Goal: Information Seeking & Learning: Learn about a topic

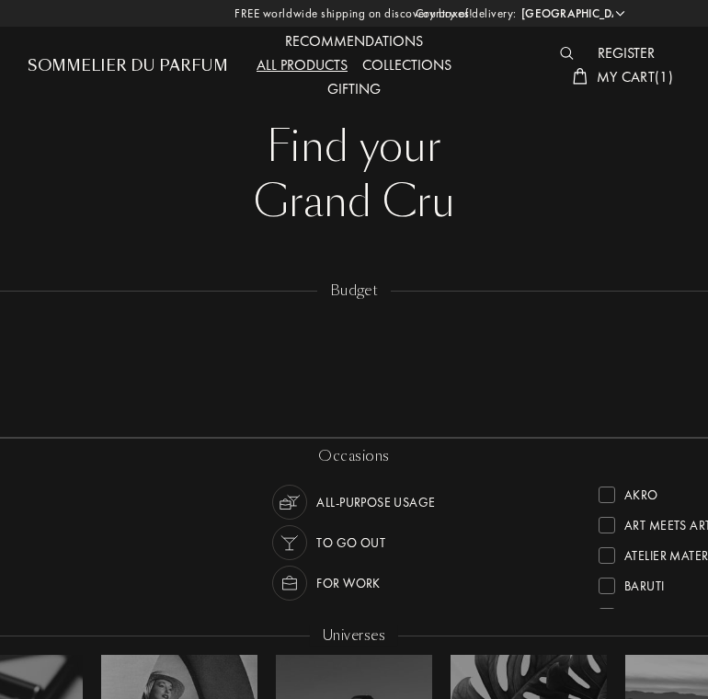
select select "NZ"
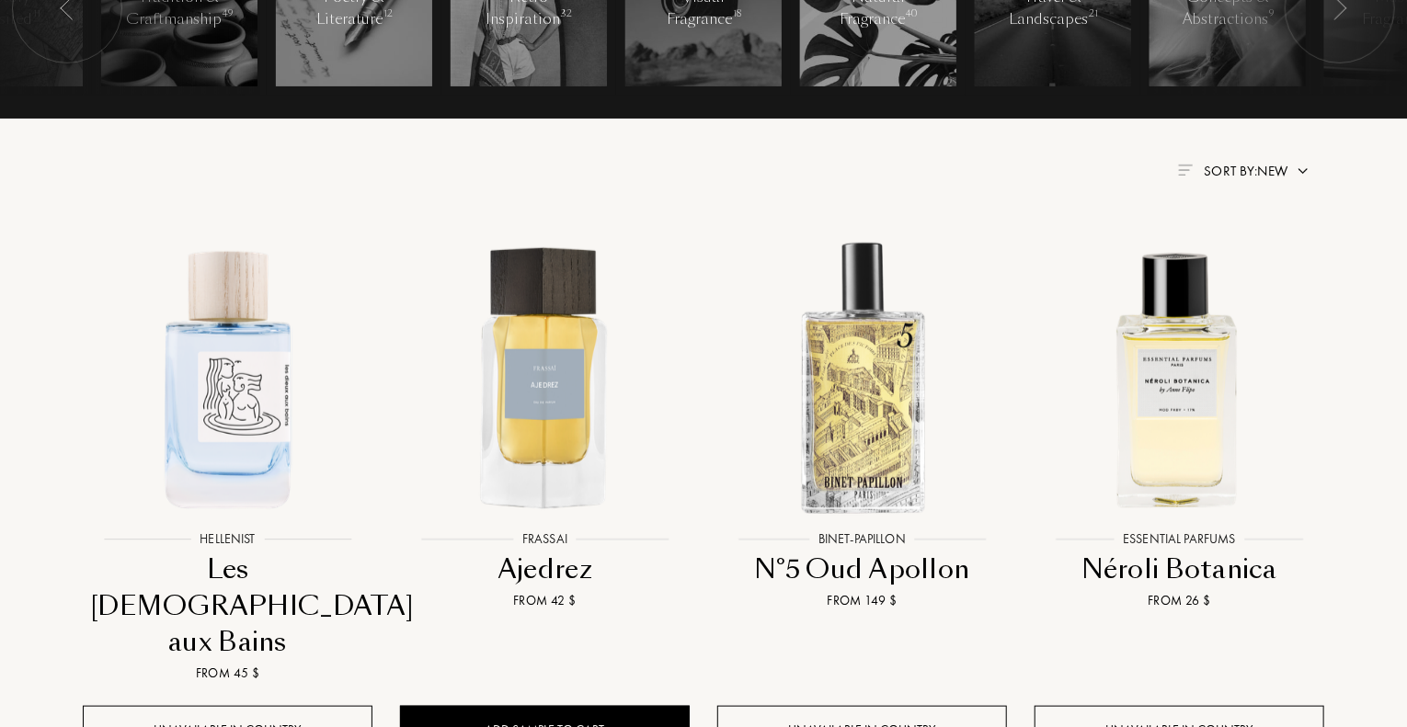
scroll to position [596, 0]
click at [707, 173] on img at bounding box center [1185, 170] width 15 height 11
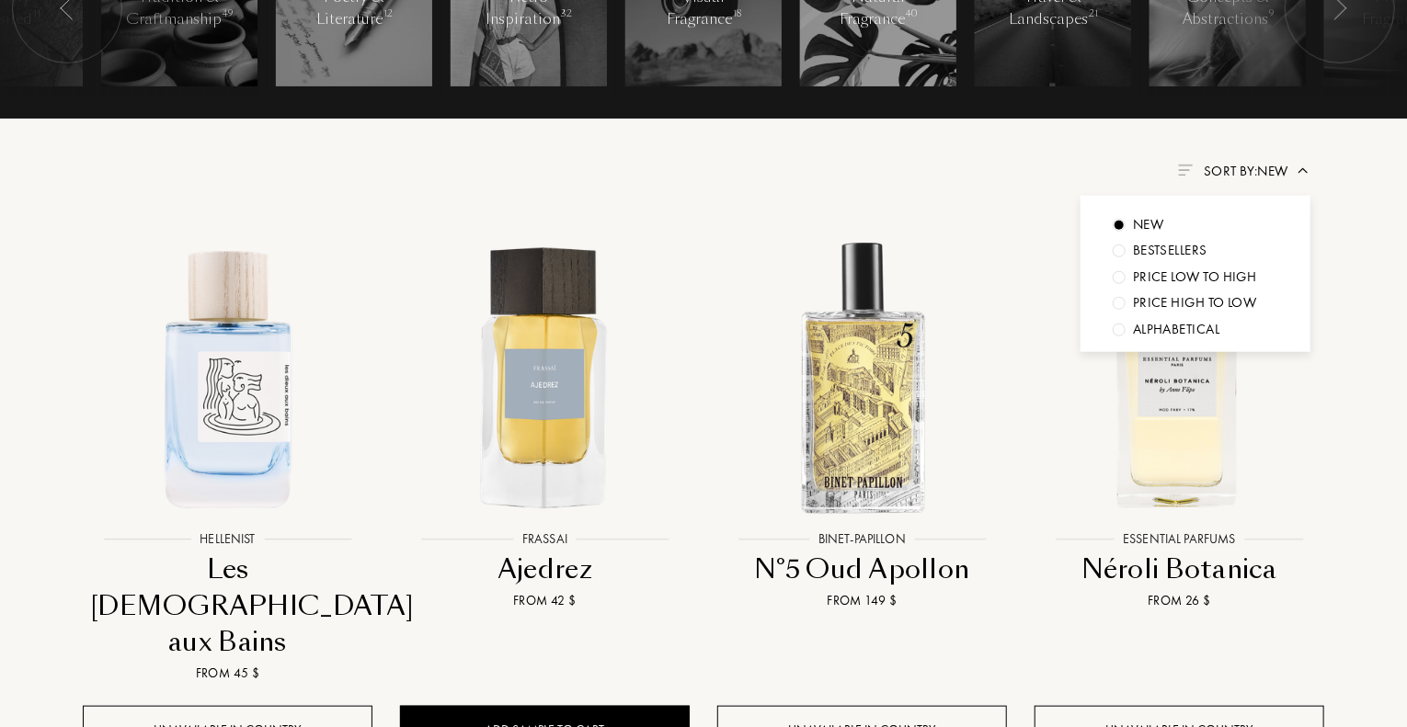
click at [707, 273] on div "Price low to high" at bounding box center [1195, 277] width 124 height 21
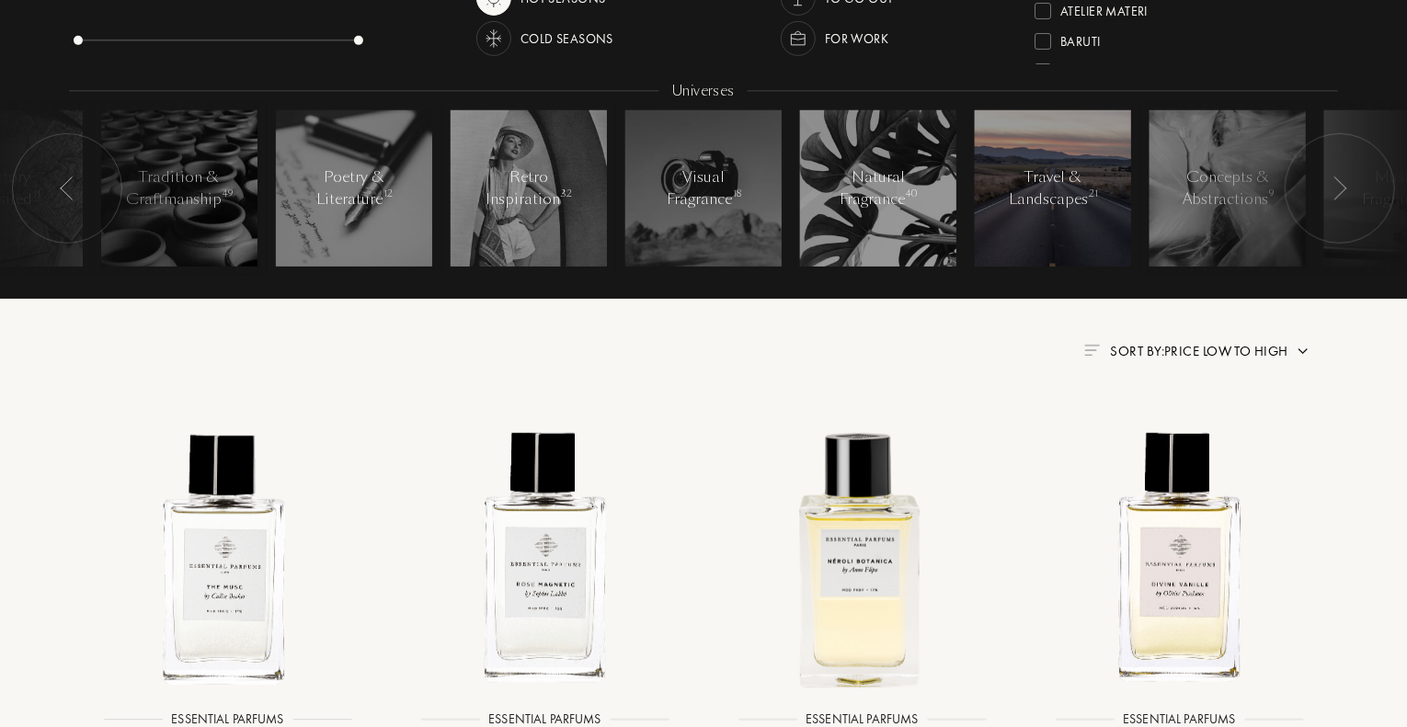
scroll to position [258, 0]
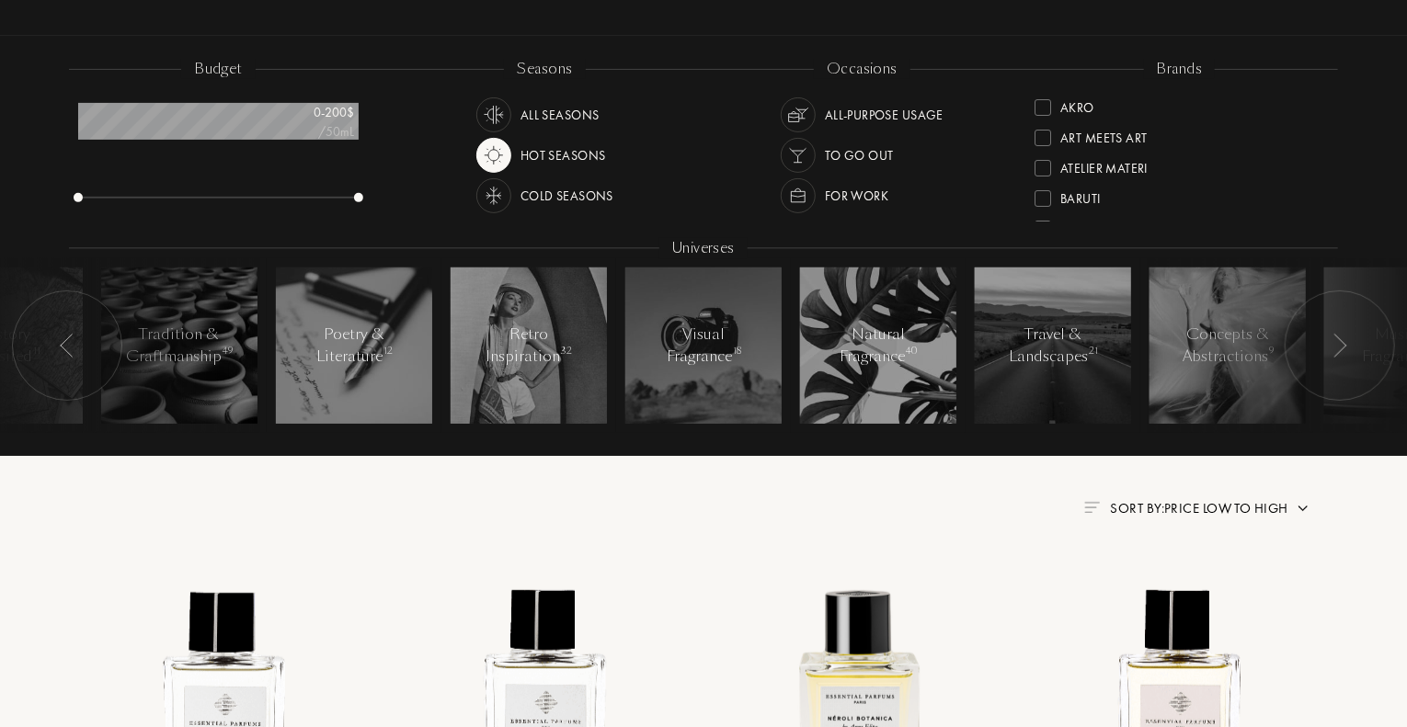
click at [707, 511] on span "Sort by: Price low to high" at bounding box center [1199, 508] width 177 height 18
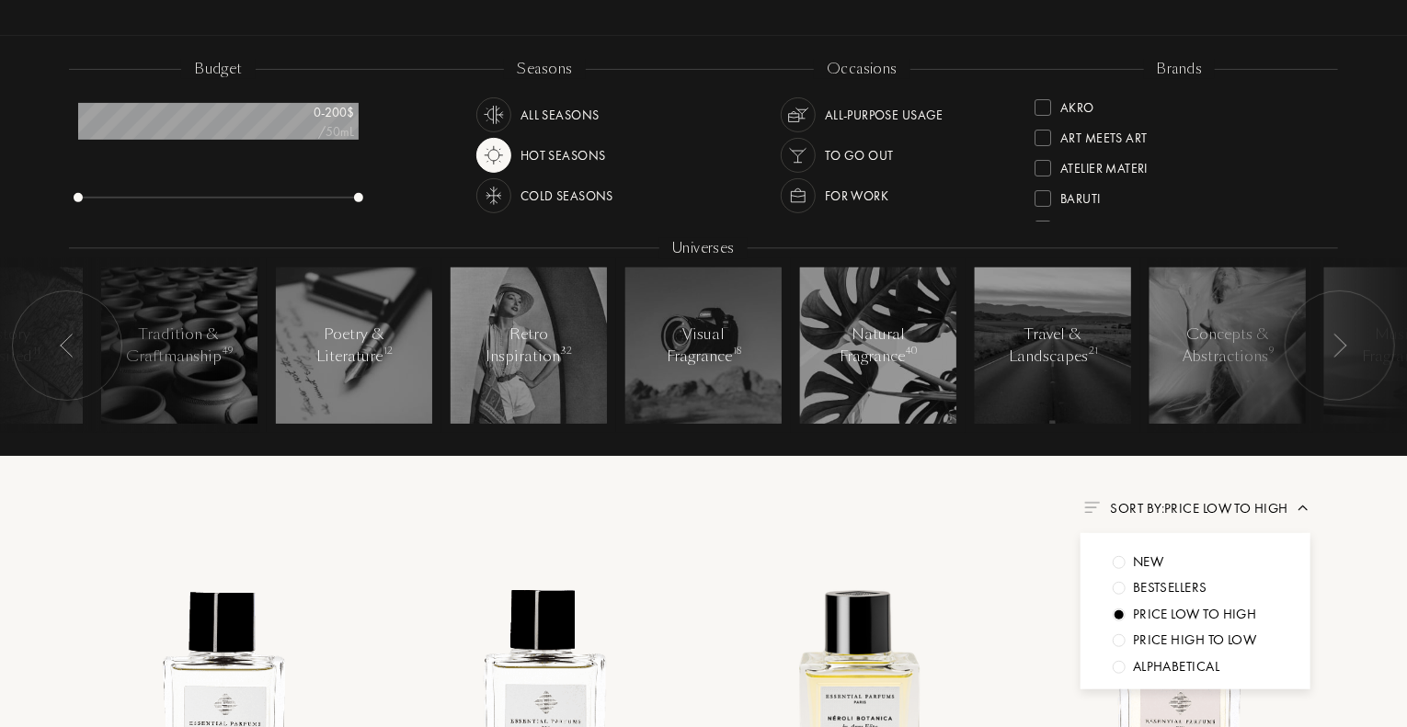
click at [707, 582] on div "Bestsellers" at bounding box center [1170, 587] width 74 height 21
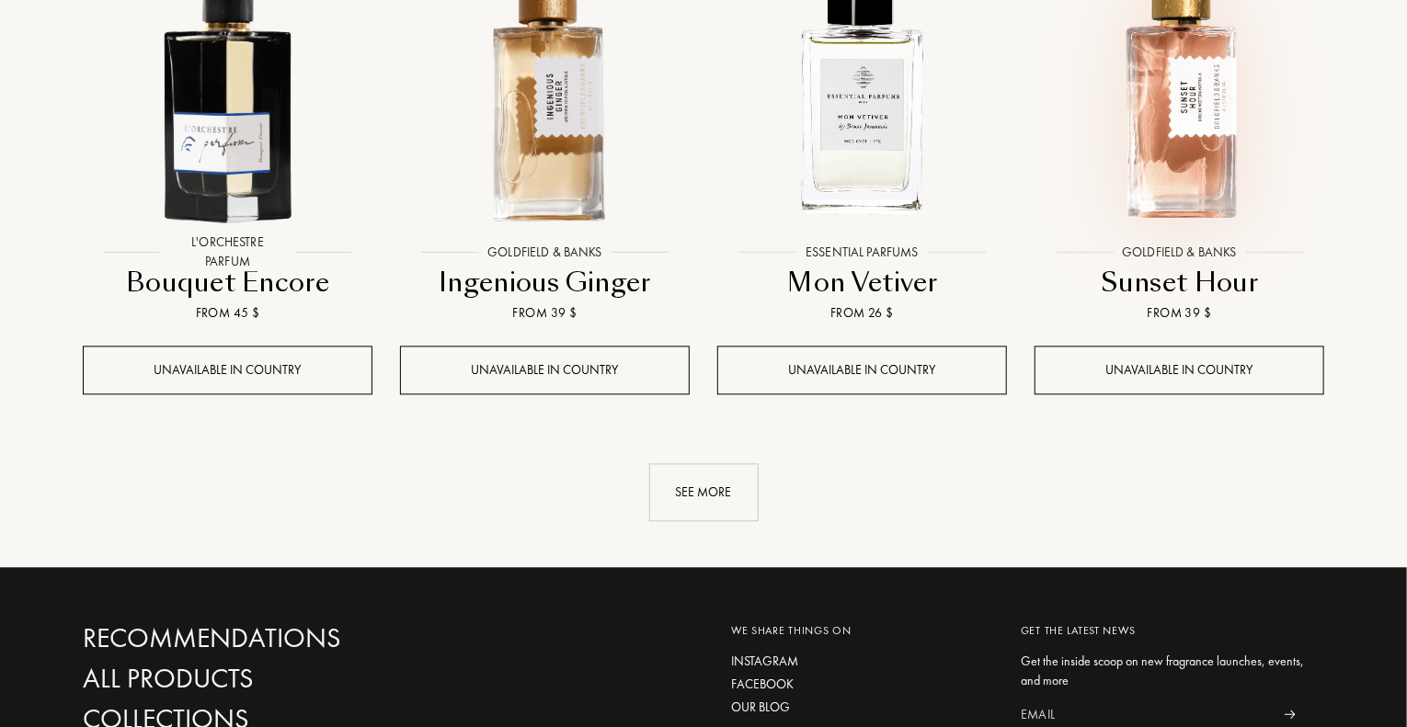
scroll to position [1966, 0]
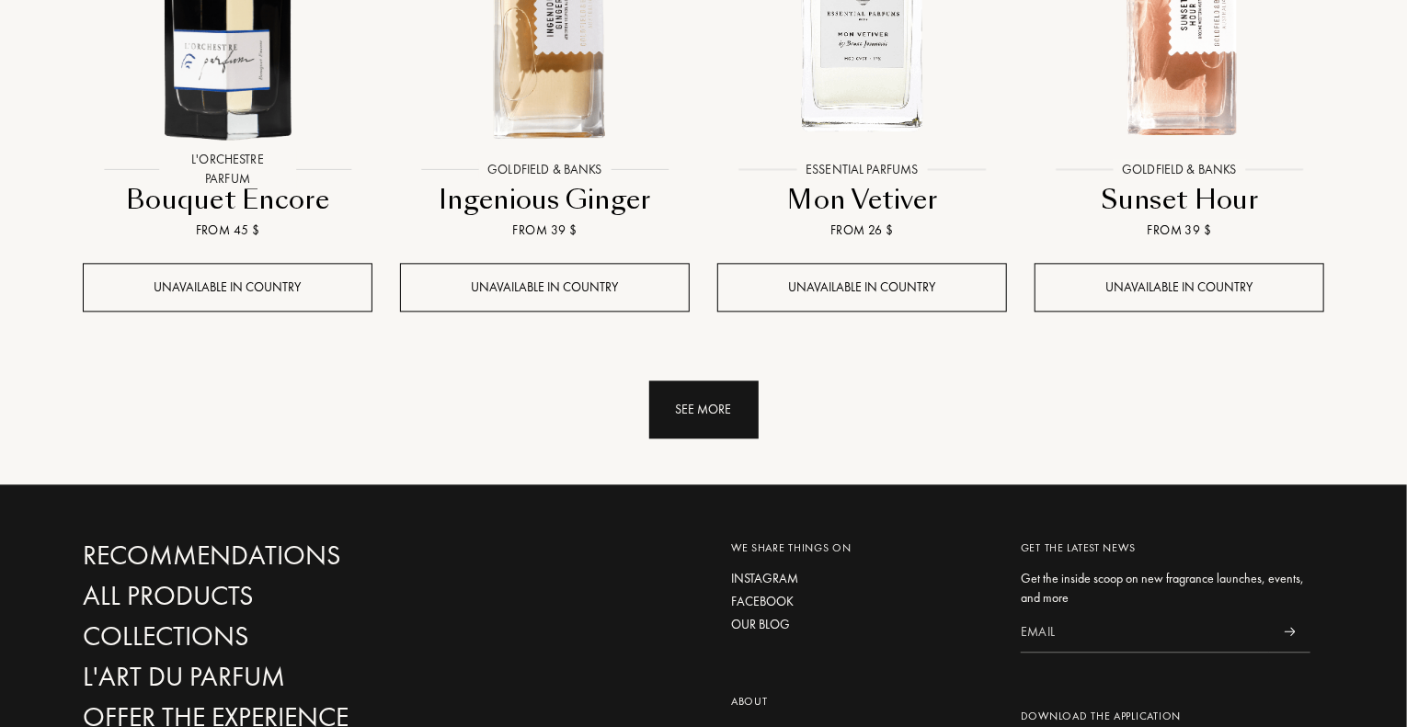
click at [698, 400] on div "See more" at bounding box center [703, 410] width 109 height 58
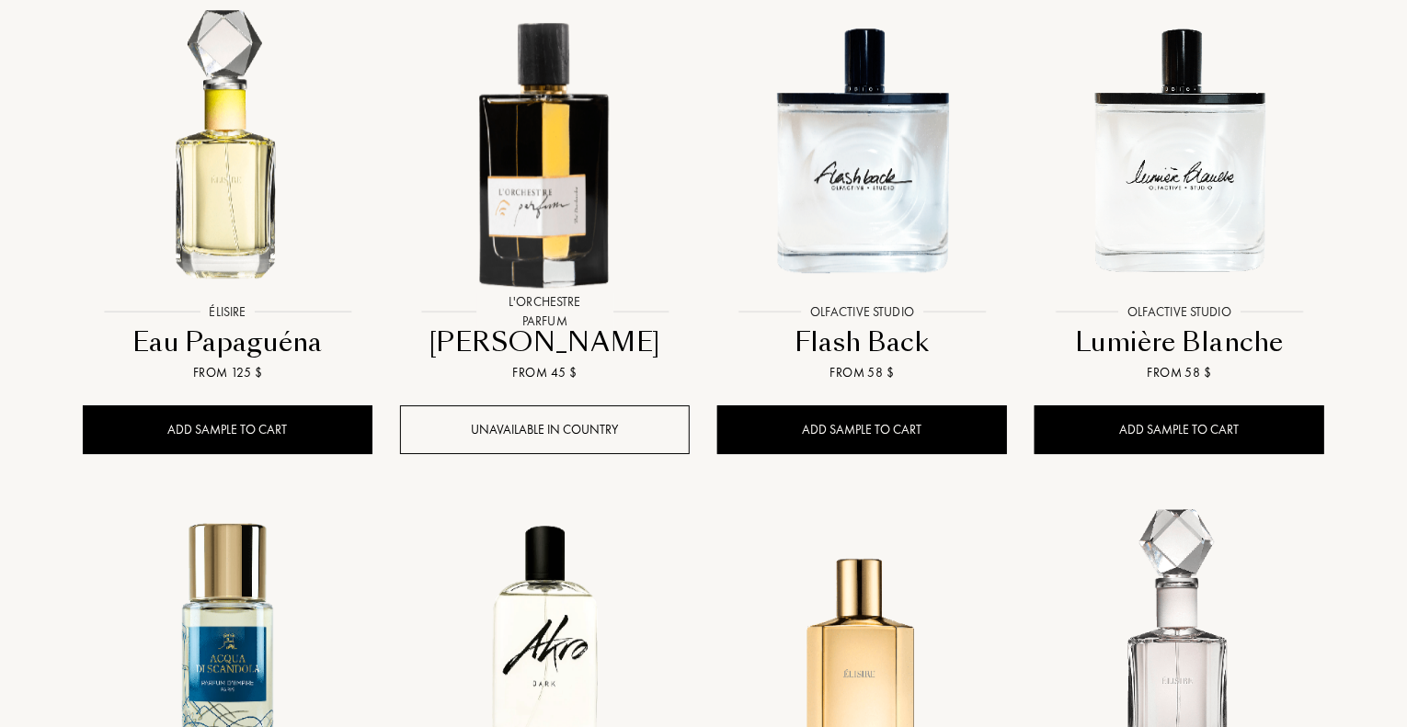
scroll to position [2822, 0]
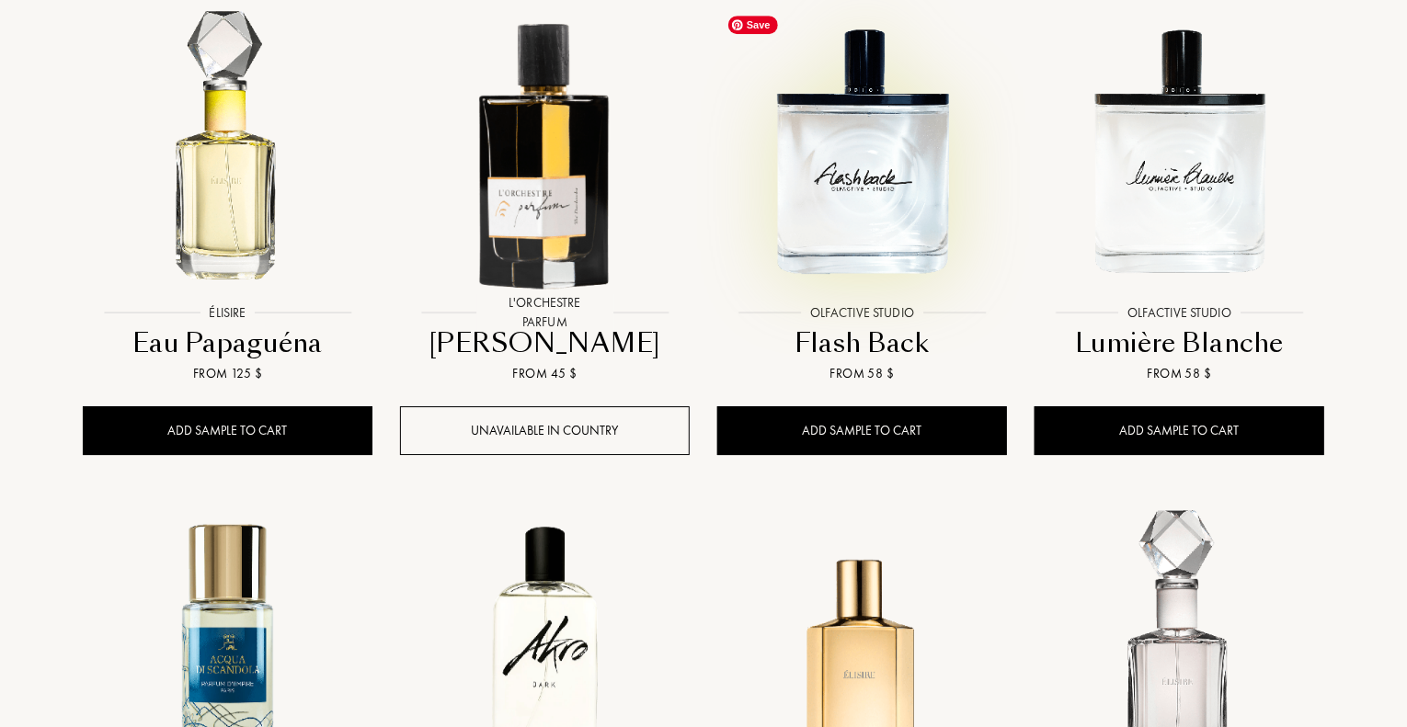
click at [707, 178] on img at bounding box center [862, 151] width 286 height 286
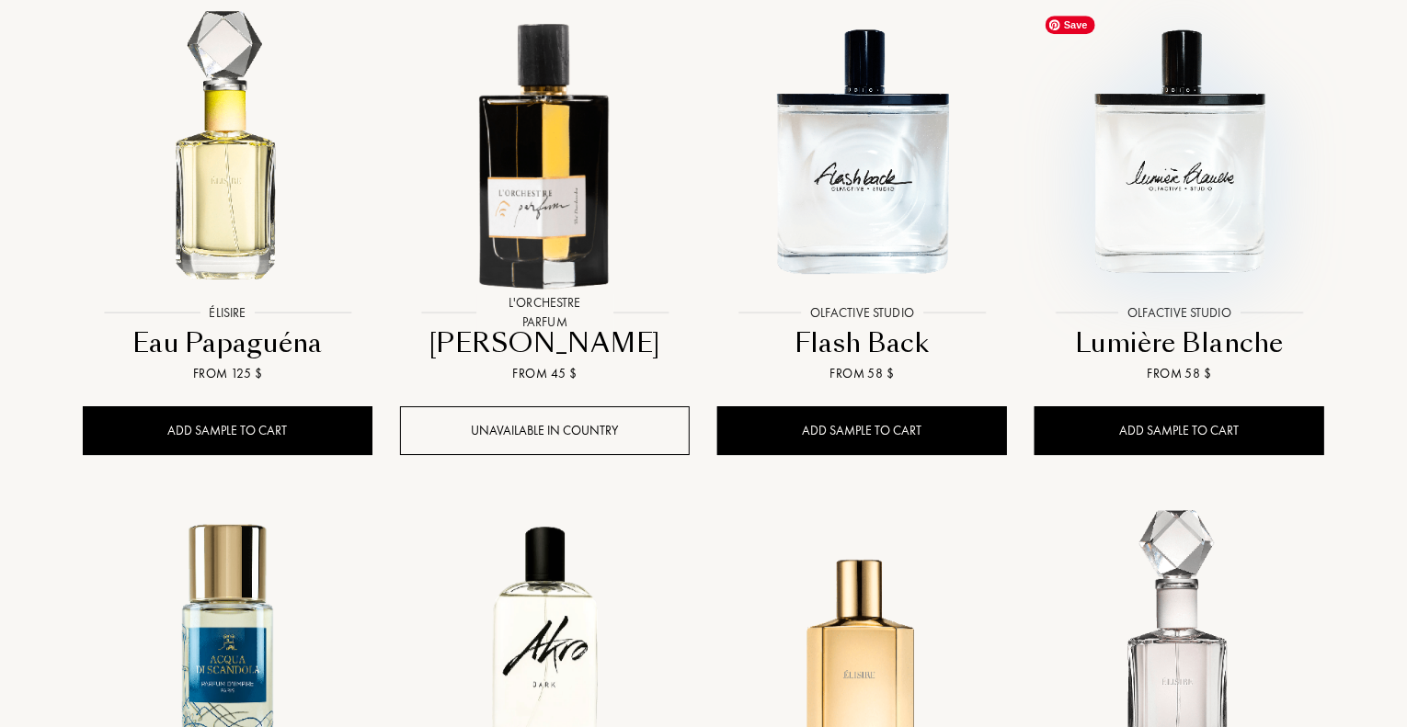
click at [707, 174] on img at bounding box center [1179, 151] width 286 height 286
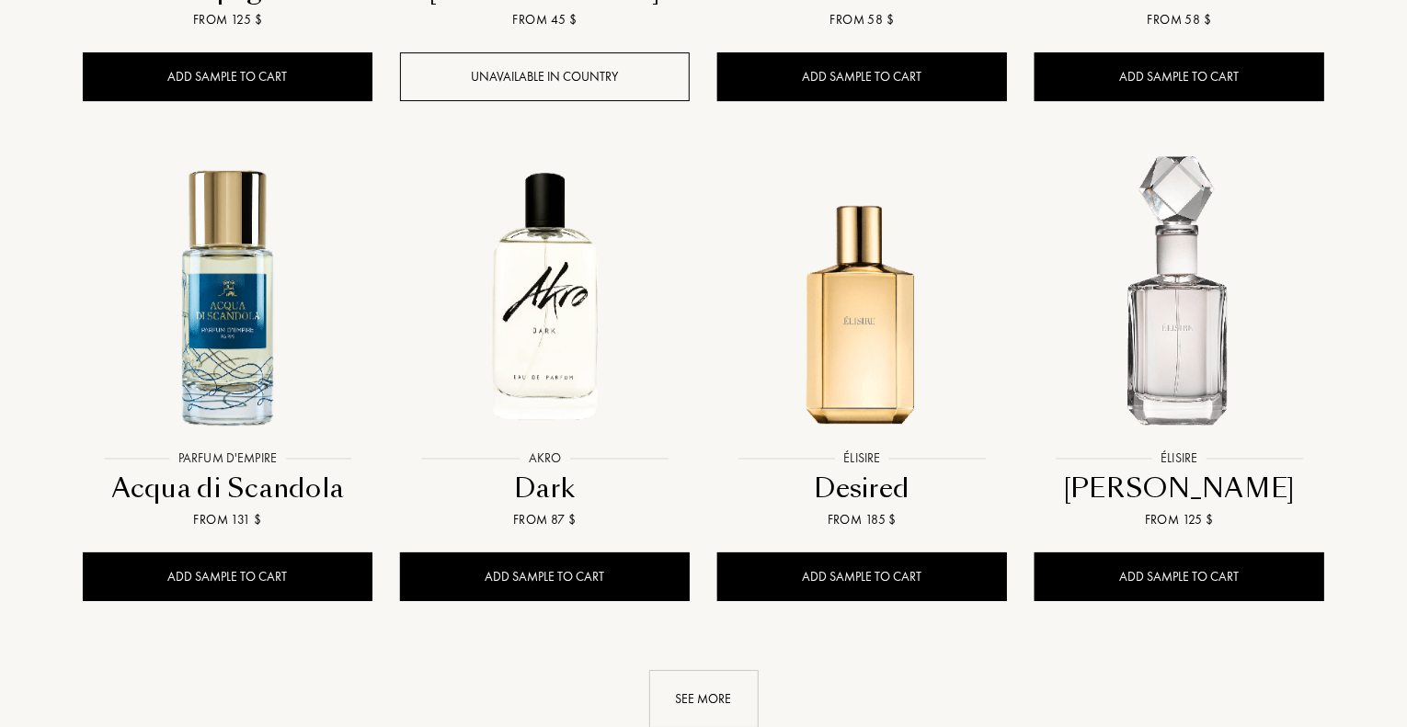
scroll to position [3196, 0]
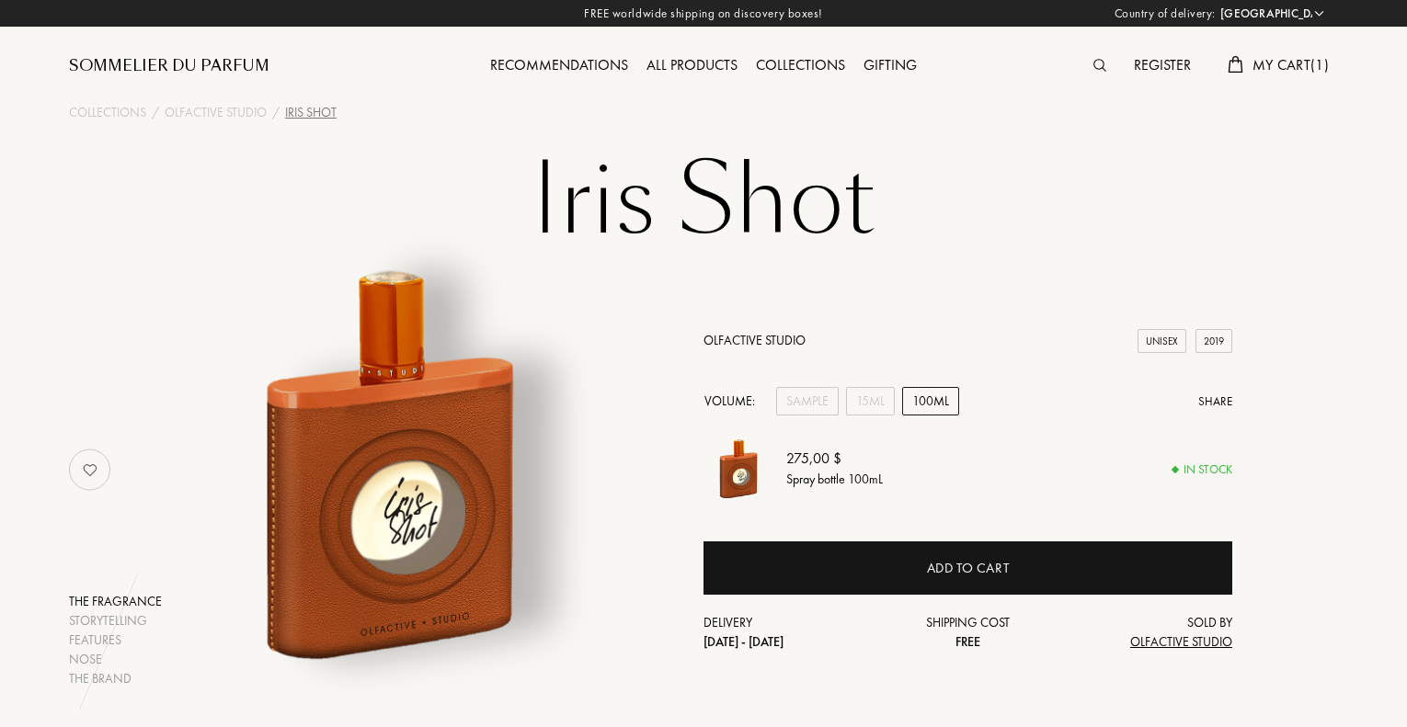
select select "NZ"
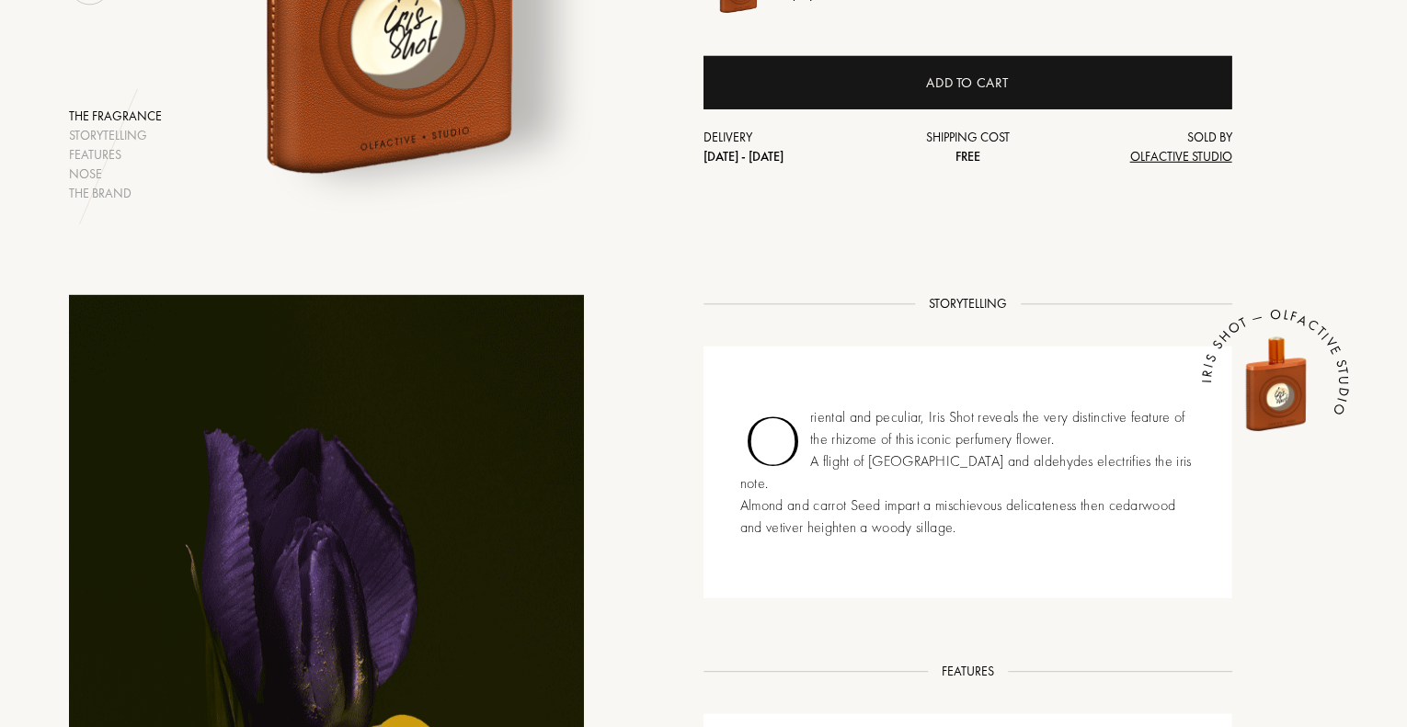
scroll to position [487, 0]
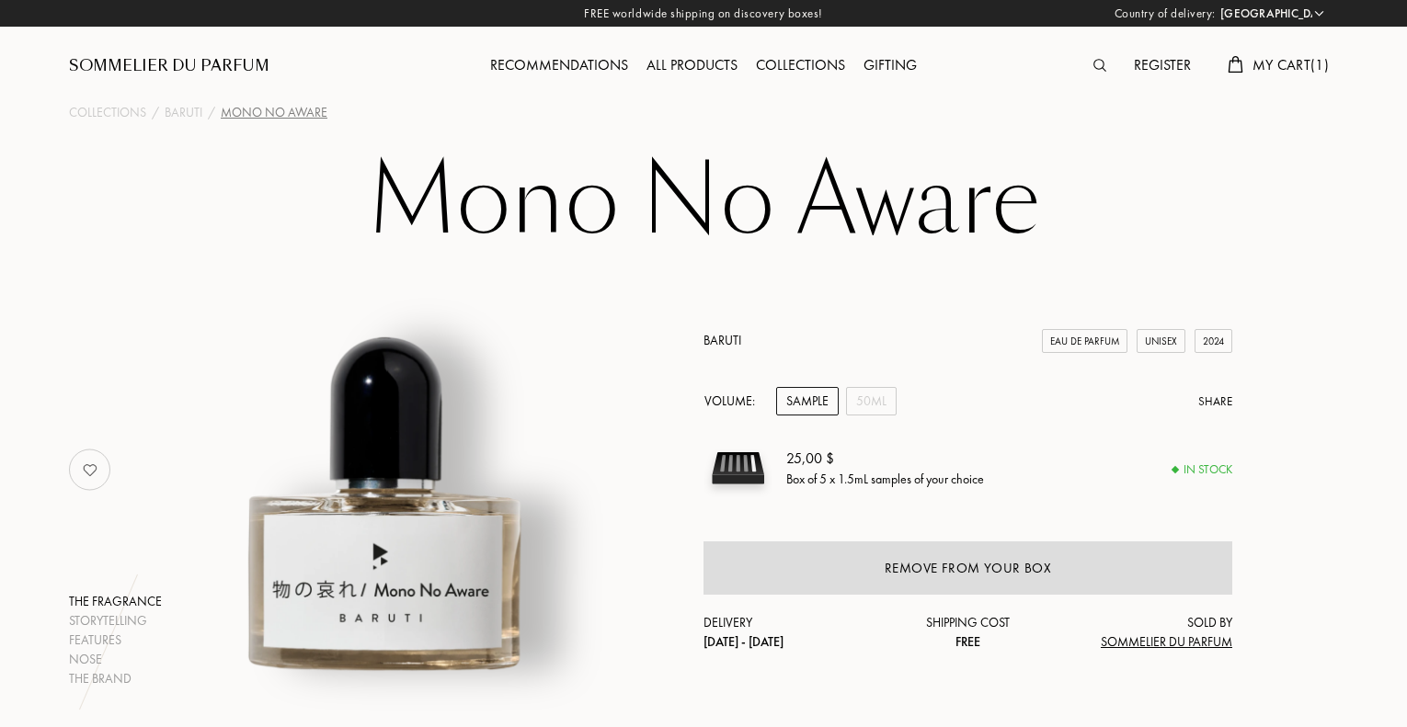
select select "NZ"
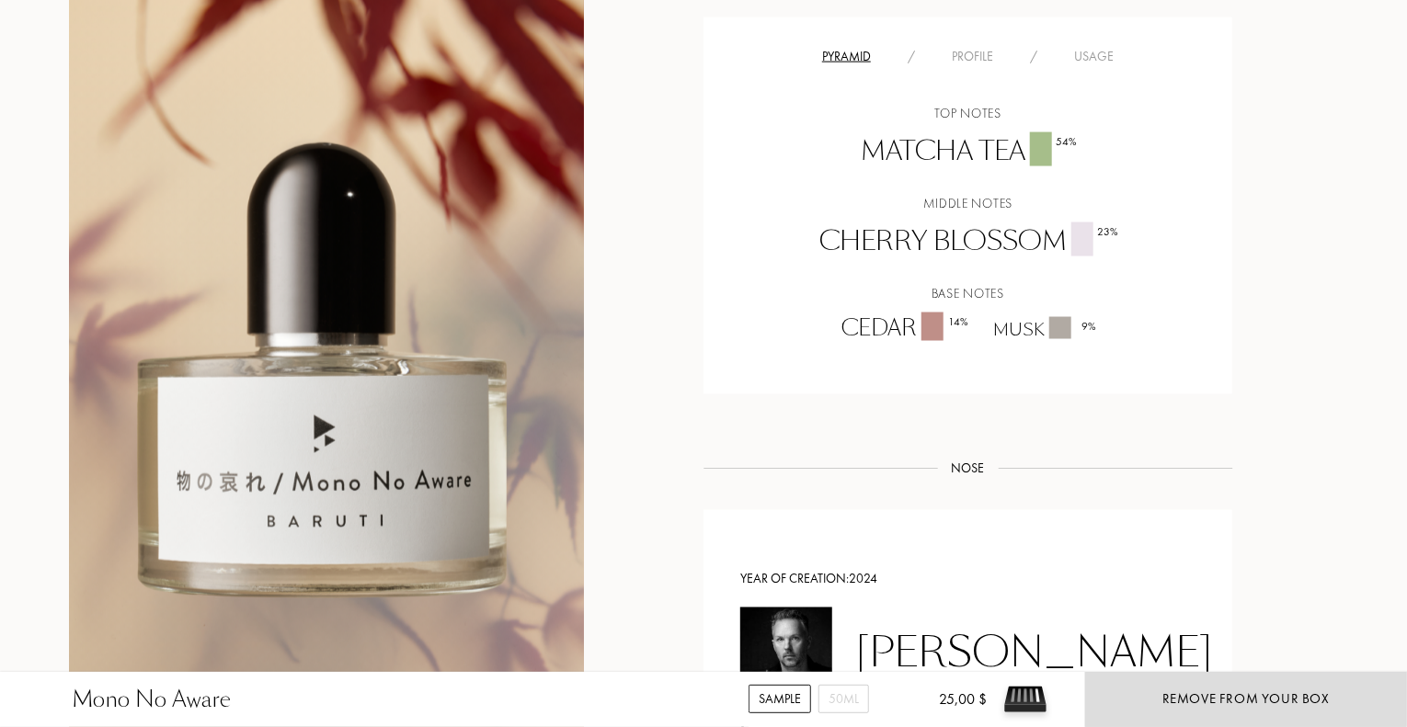
scroll to position [1405, 0]
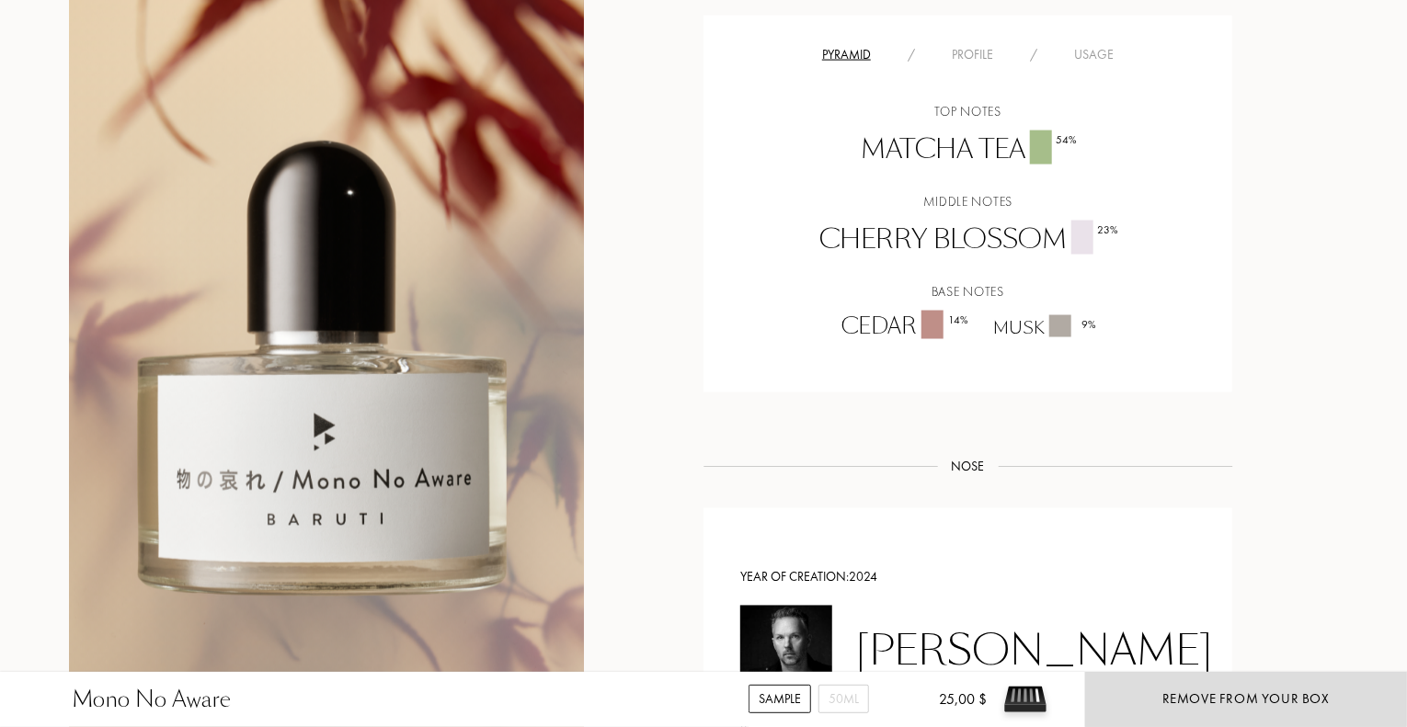
click at [987, 64] on div "Profile" at bounding box center [972, 54] width 78 height 19
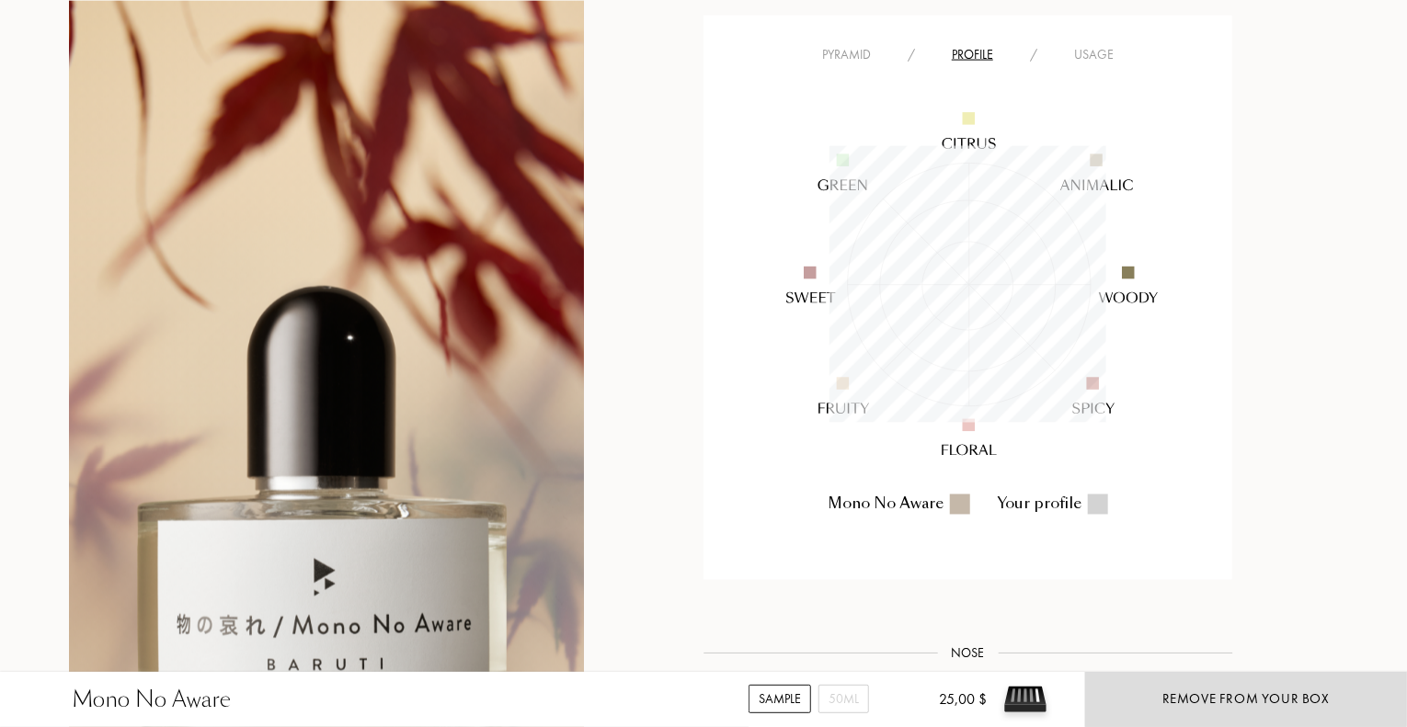
scroll to position [277, 277]
click at [1089, 64] on div "Usage" at bounding box center [1094, 54] width 76 height 19
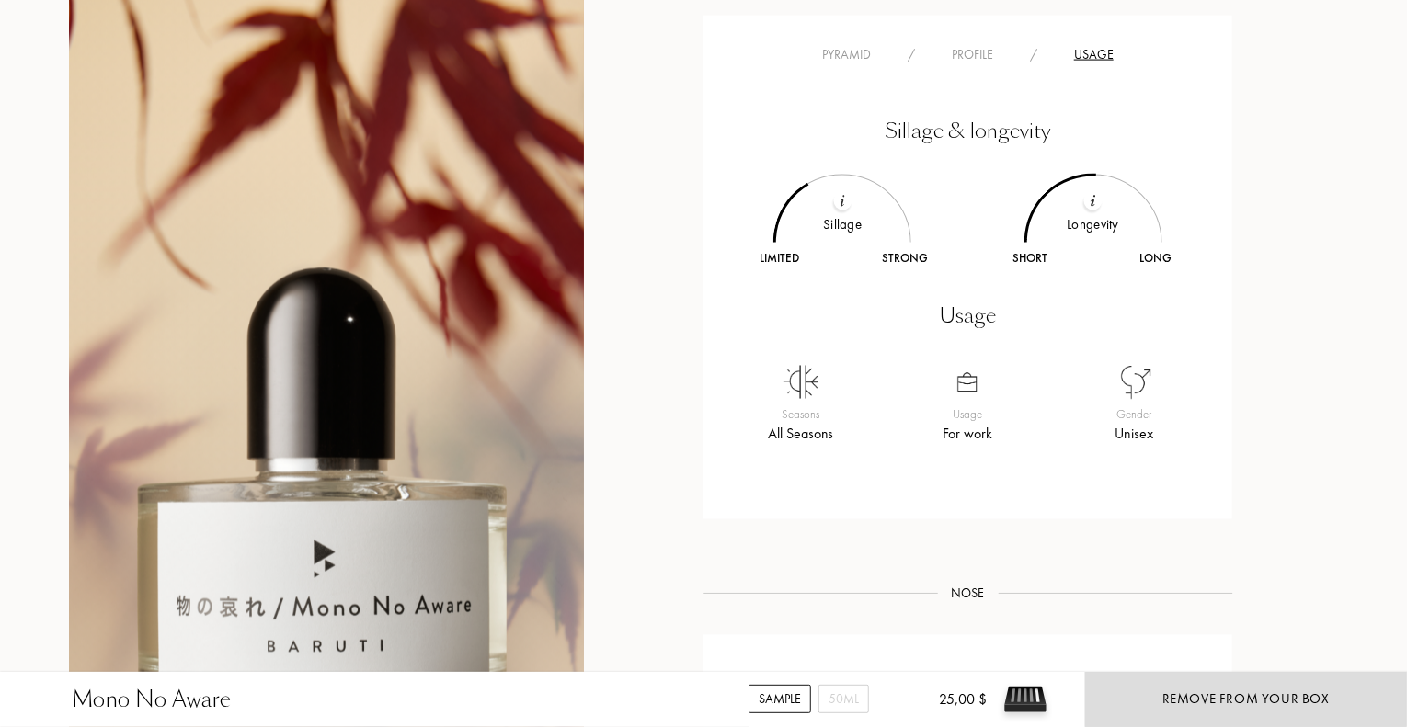
click at [861, 64] on div "Pyramid" at bounding box center [847, 54] width 86 height 19
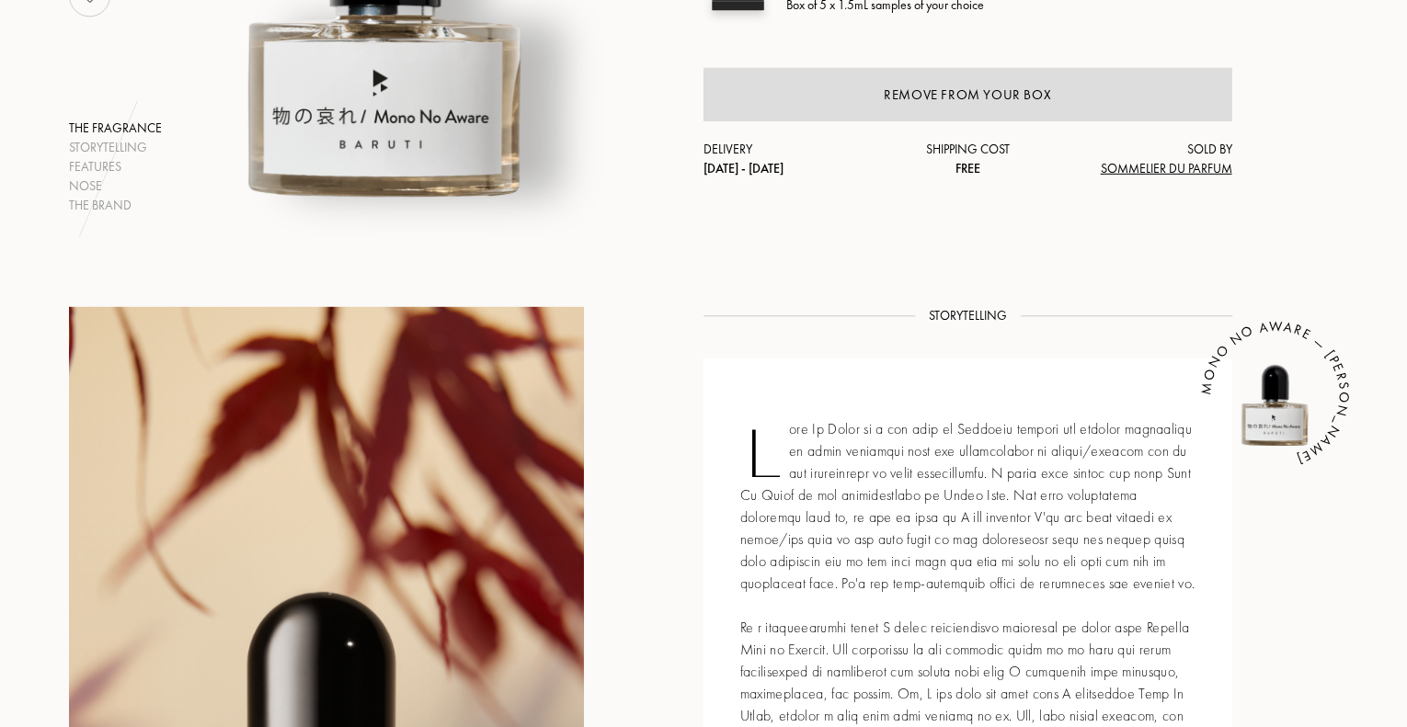
scroll to position [489, 0]
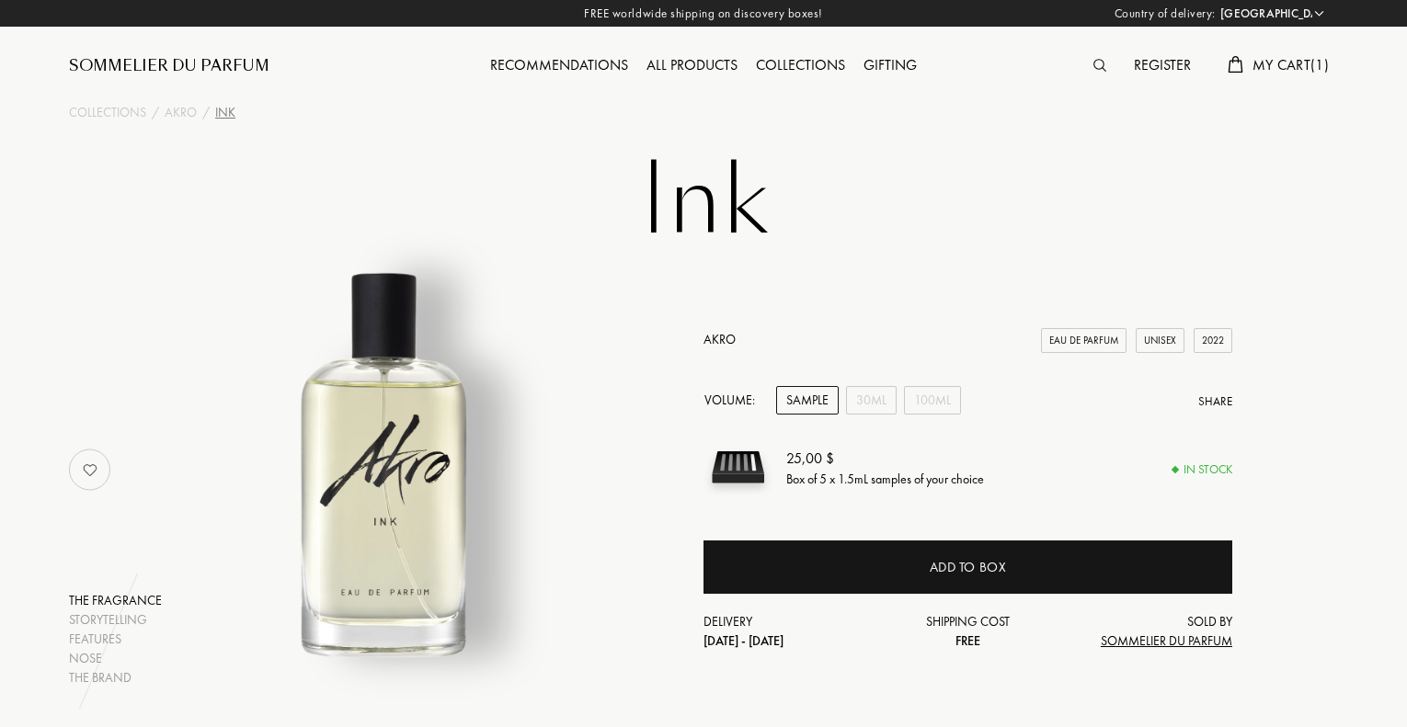
select select "NZ"
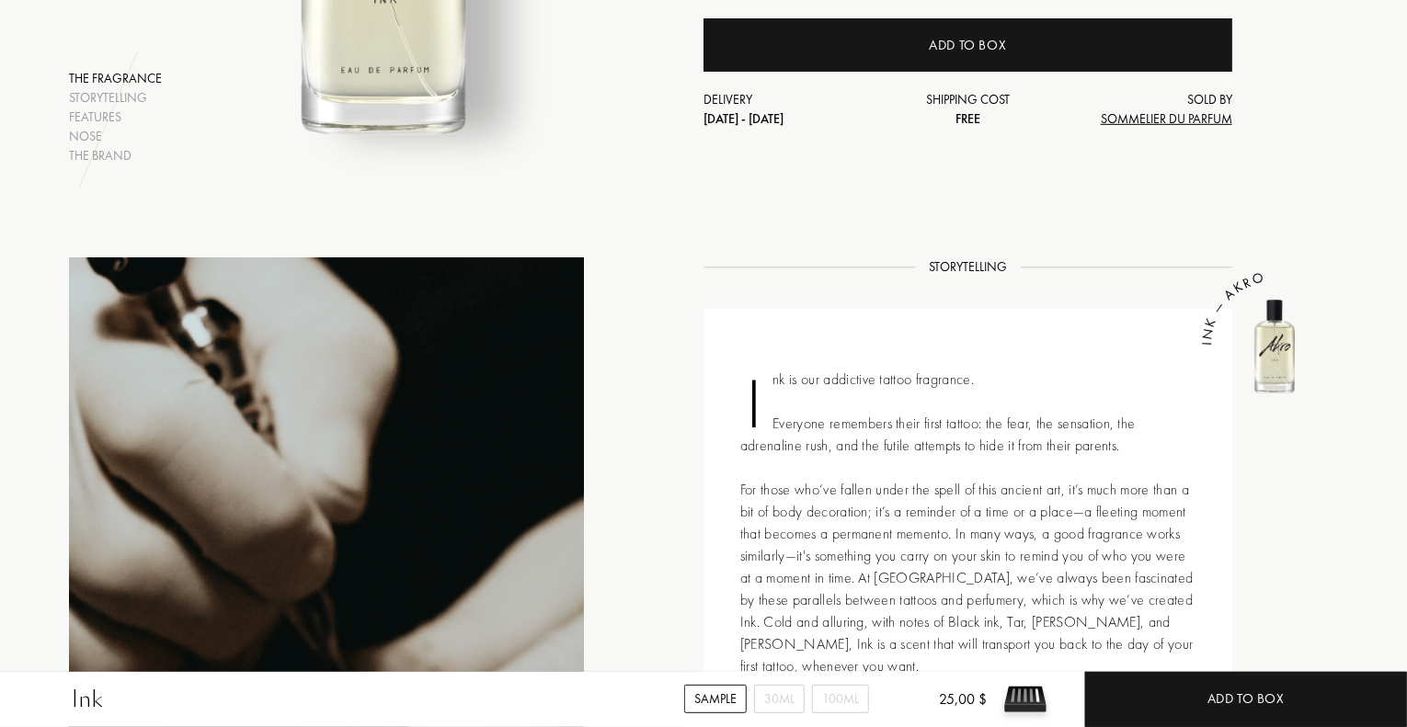
scroll to position [713, 0]
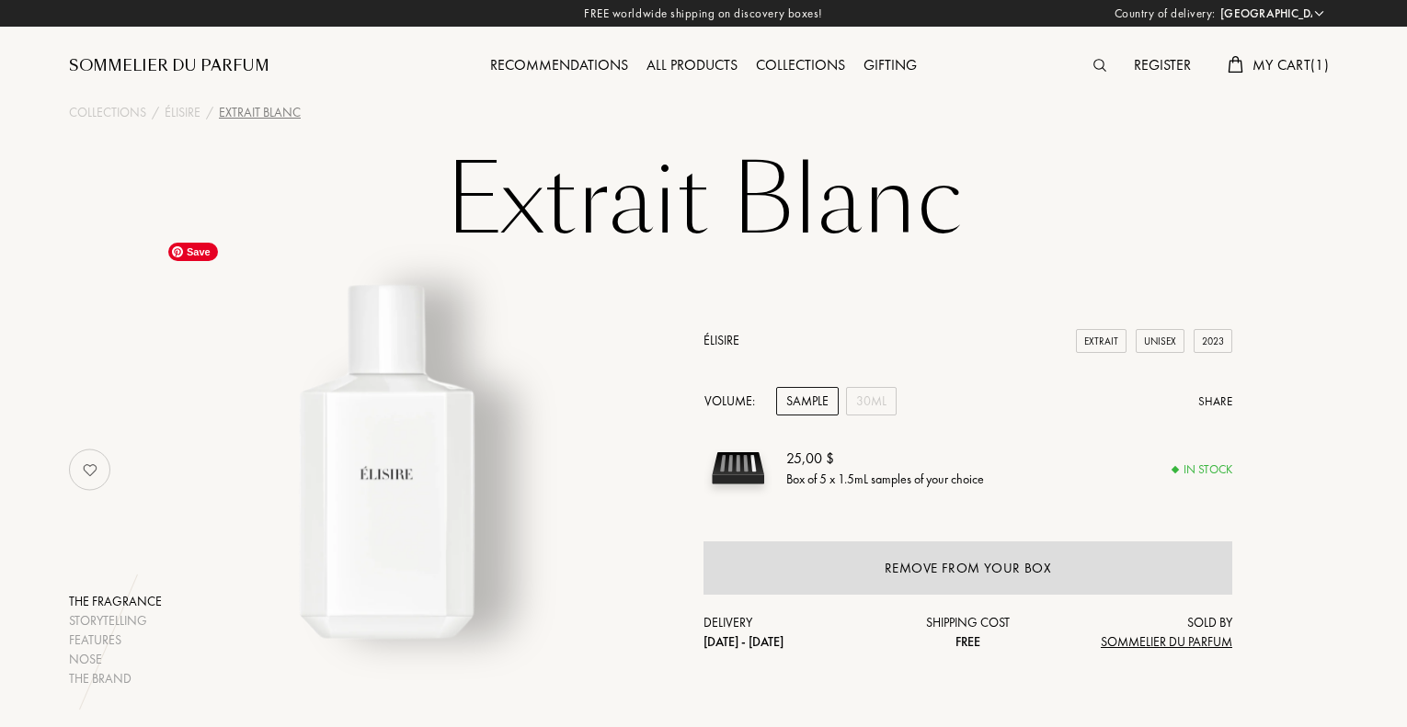
select select "NZ"
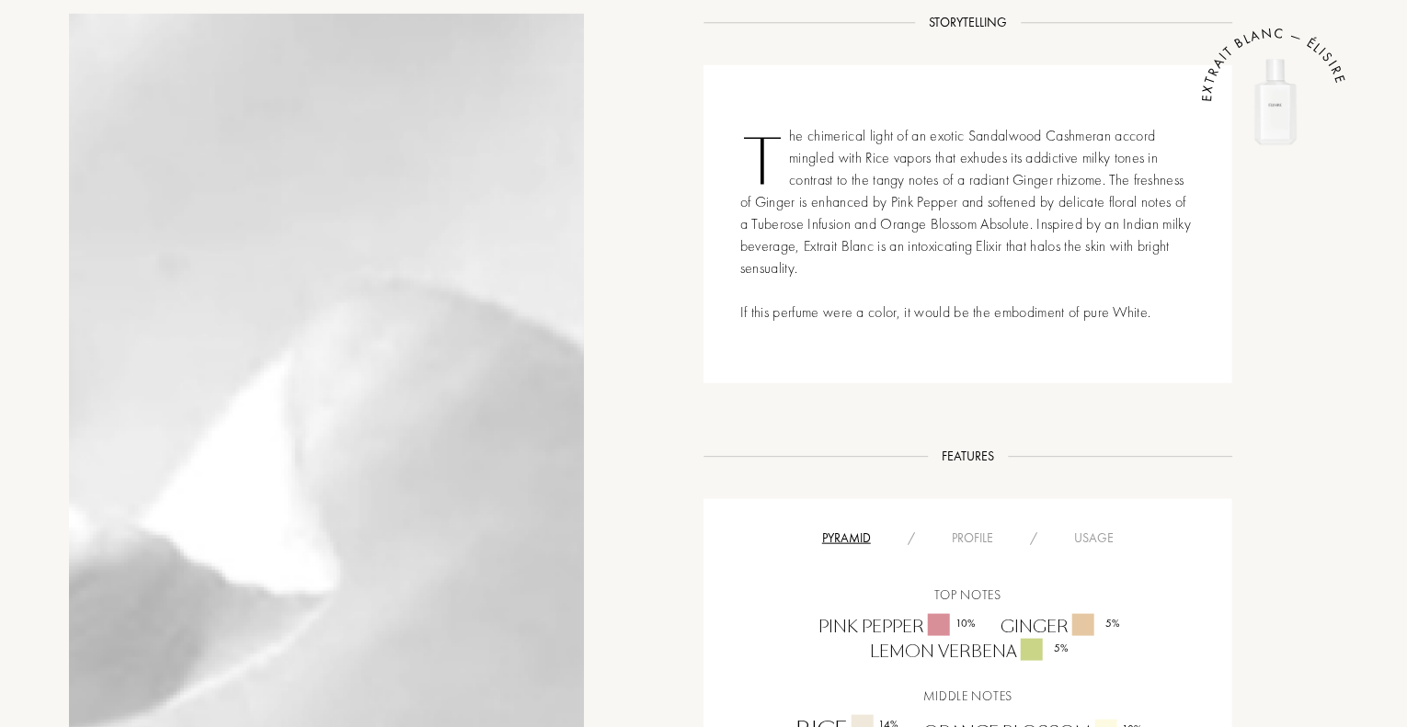
scroll to position [124, 0]
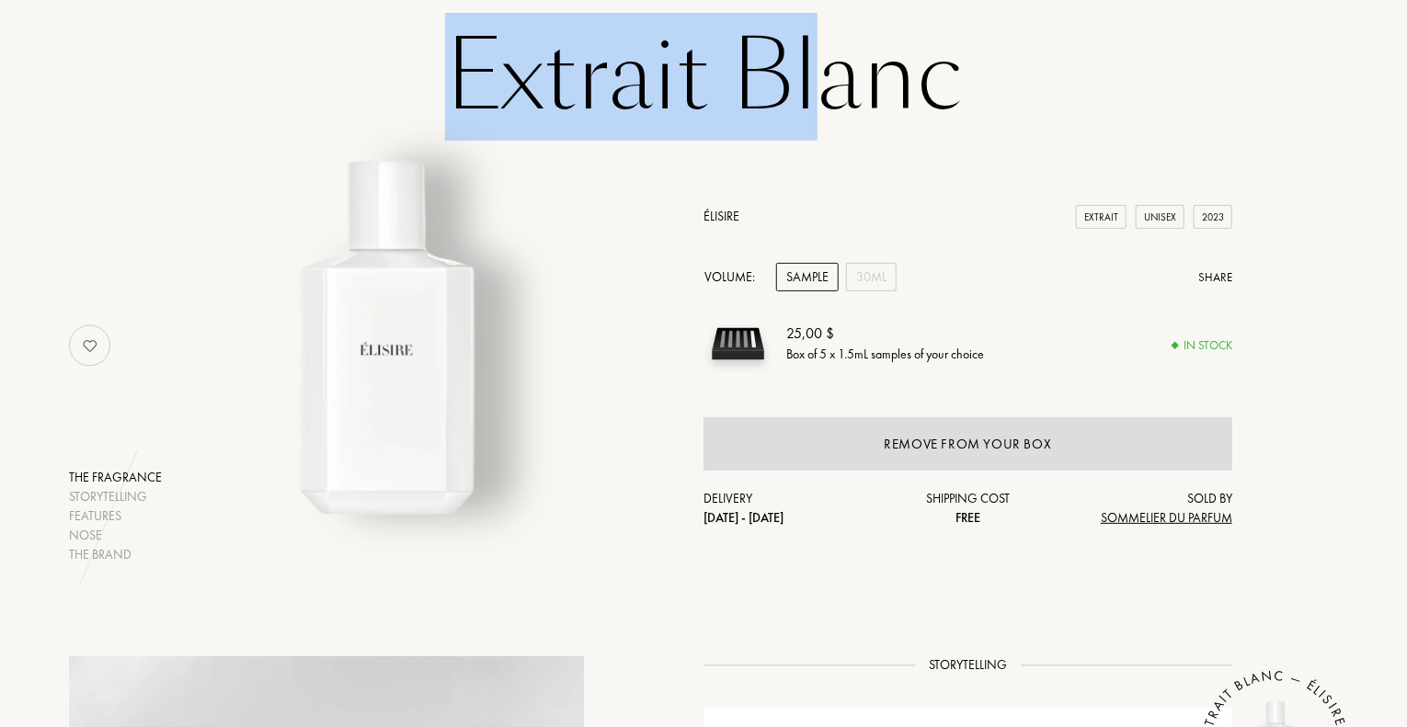
drag, startPoint x: 459, startPoint y: 83, endPoint x: 886, endPoint y: 17, distance: 432.5
click at [886, 27] on h1 "Extrait Blanc" at bounding box center [703, 77] width 919 height 101
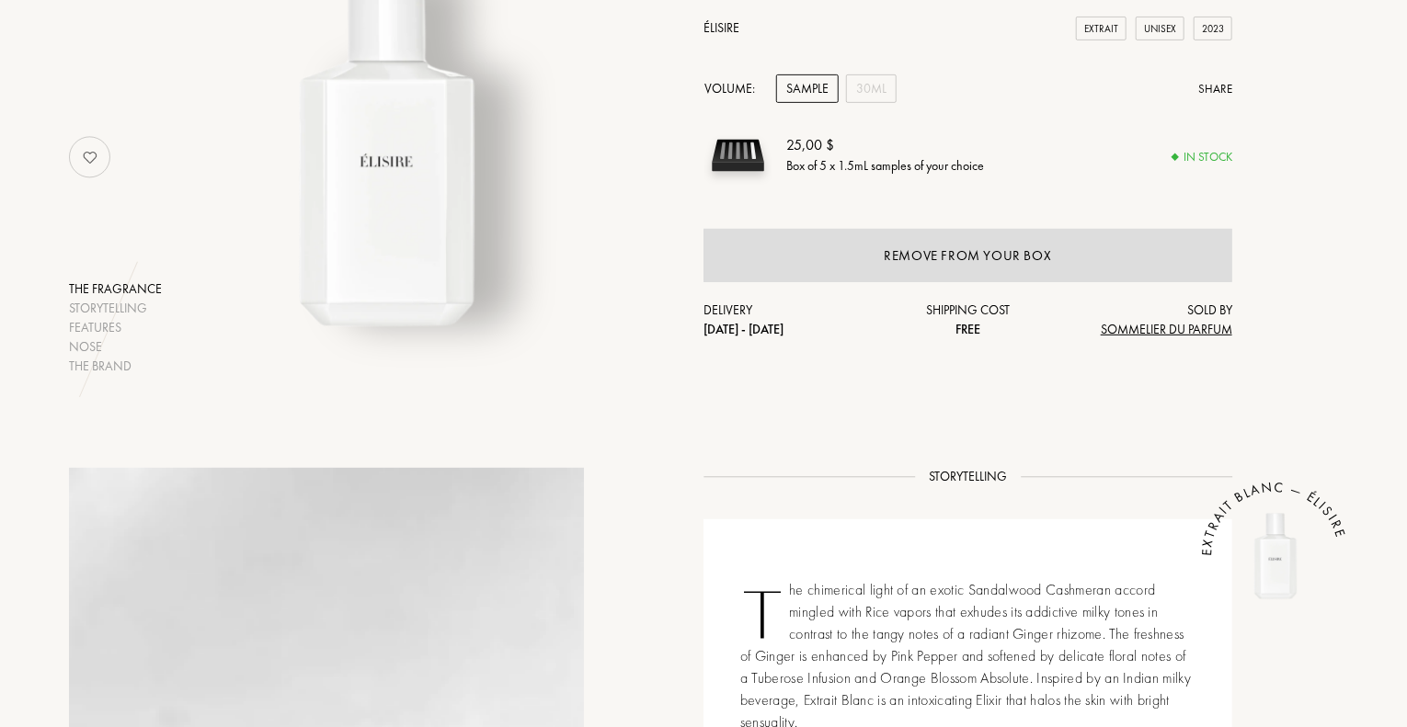
scroll to position [324, 0]
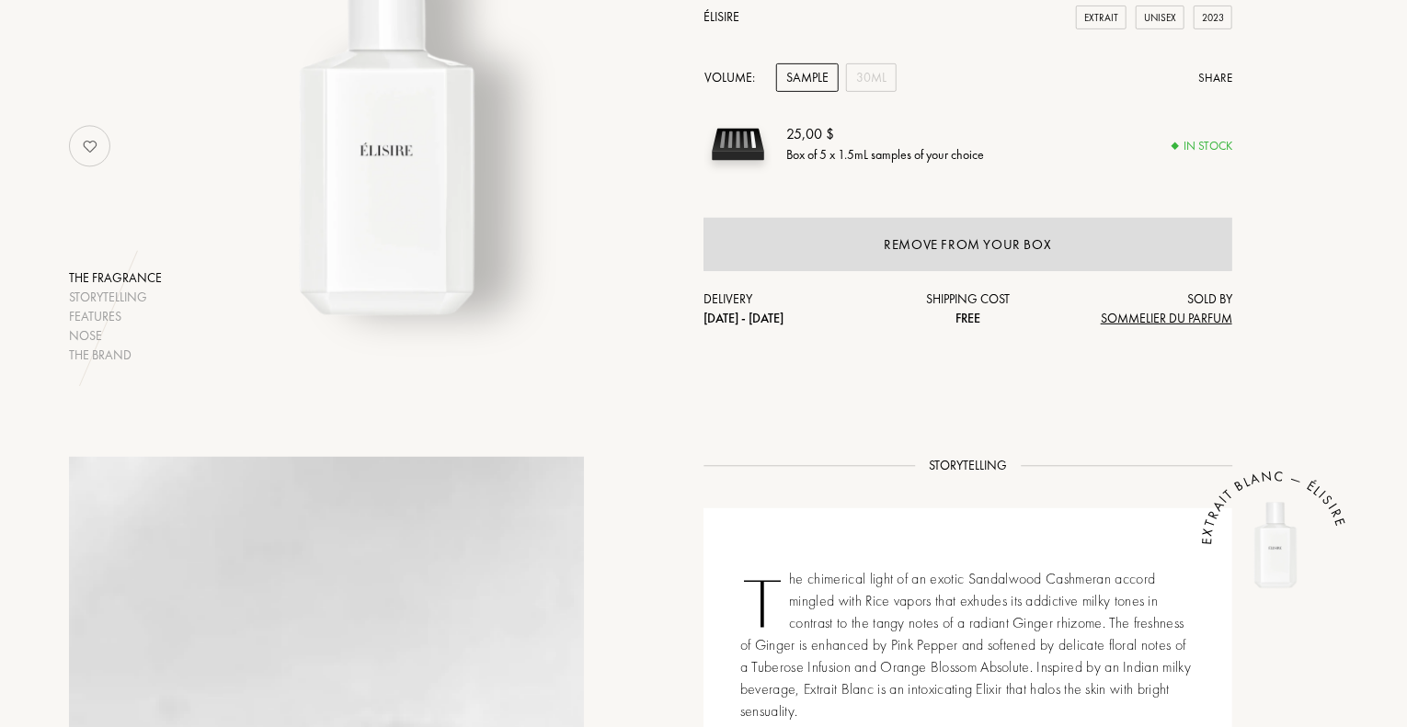
click at [785, 688] on div "The chimerical light of an exotic Sandalwood Cashmeran accord mingled with Rice…" at bounding box center [967, 667] width 529 height 318
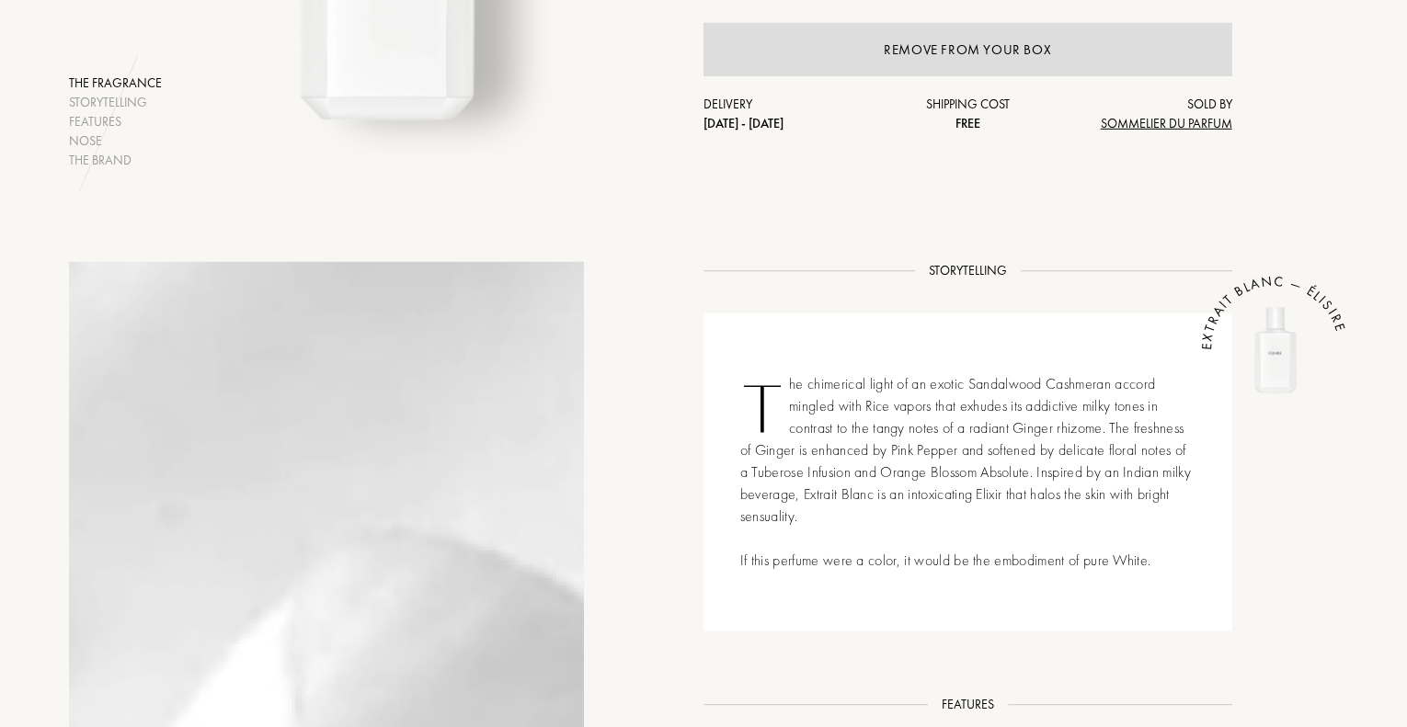
scroll to position [520, 0]
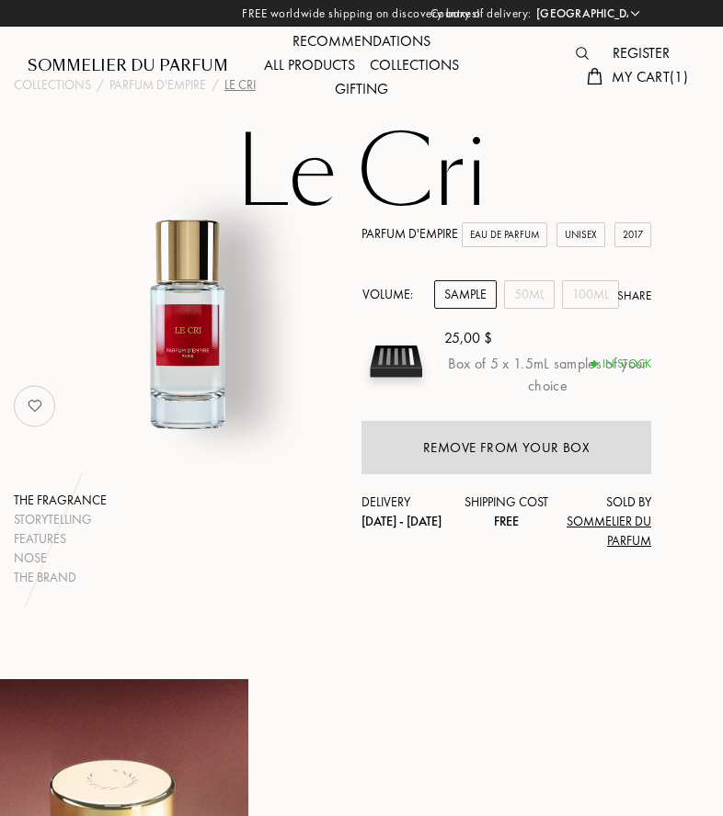
select select "NZ"
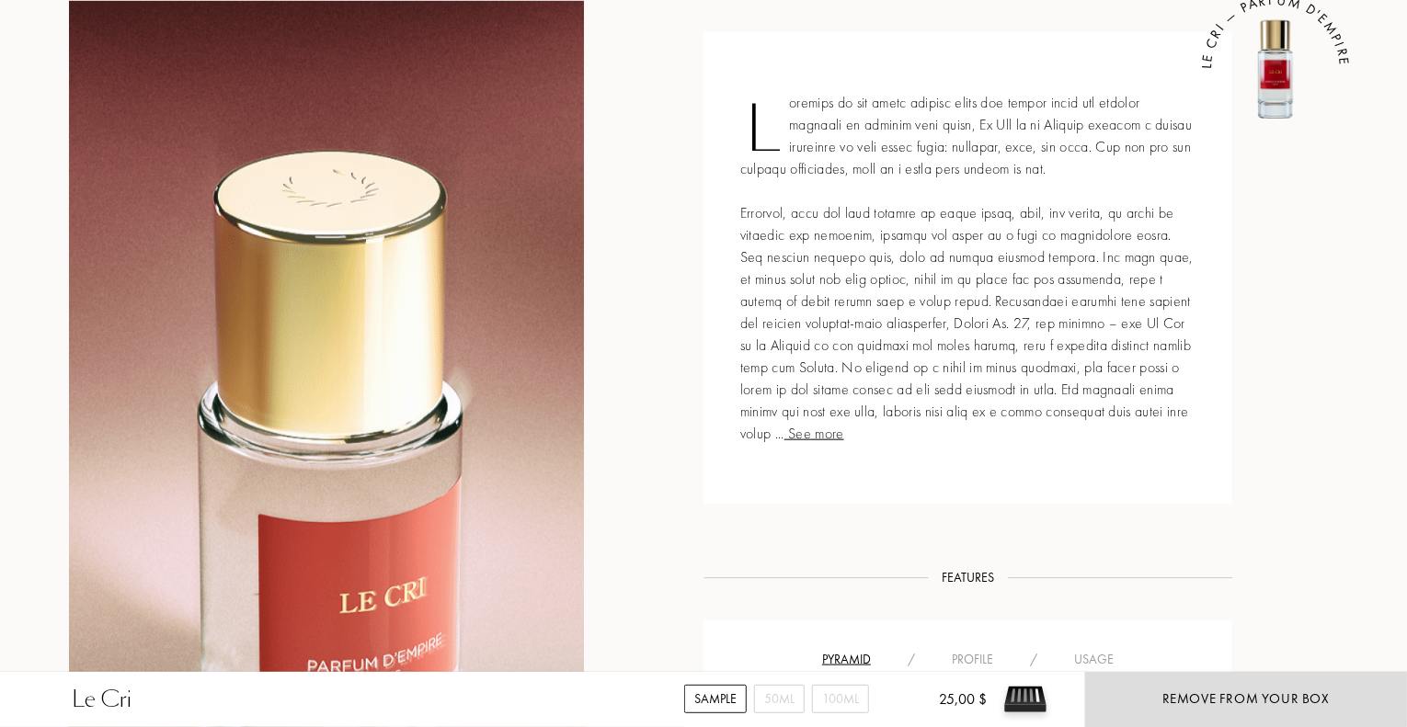
scroll to position [798, 0]
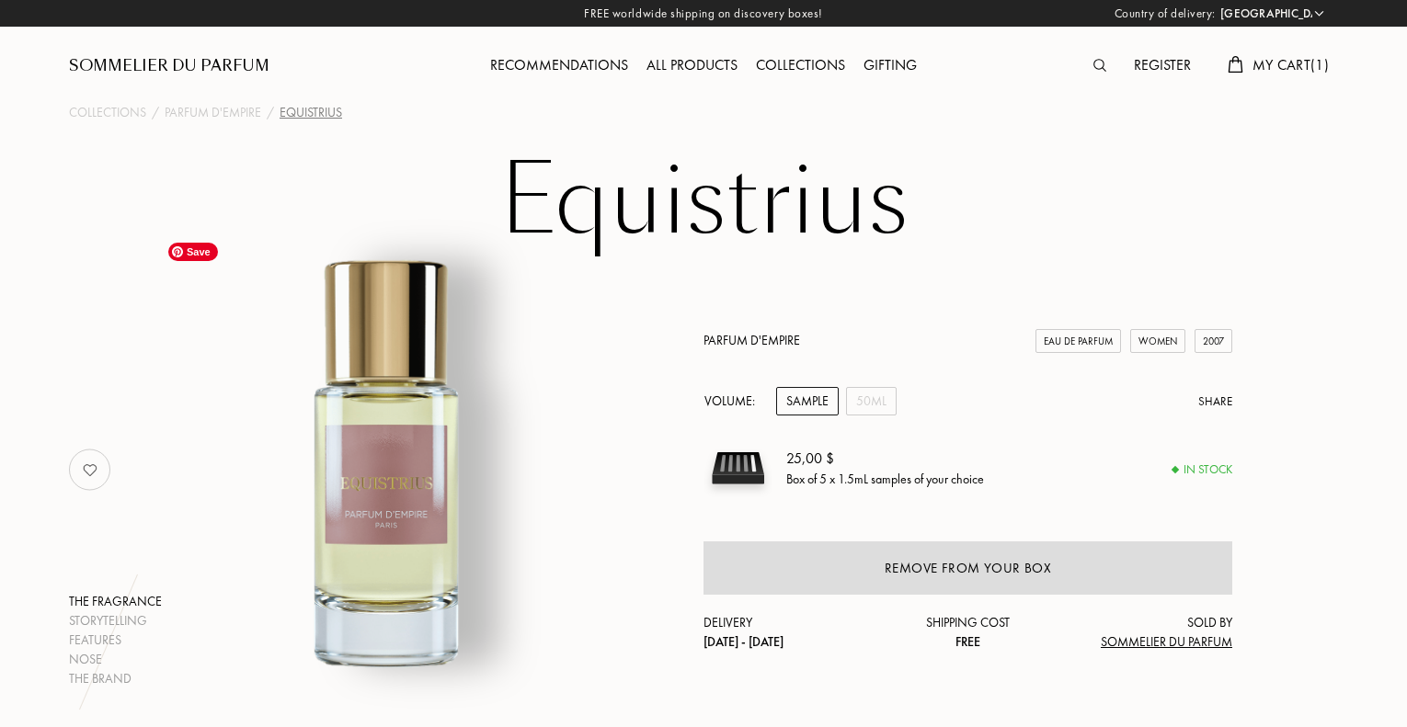
select select "NZ"
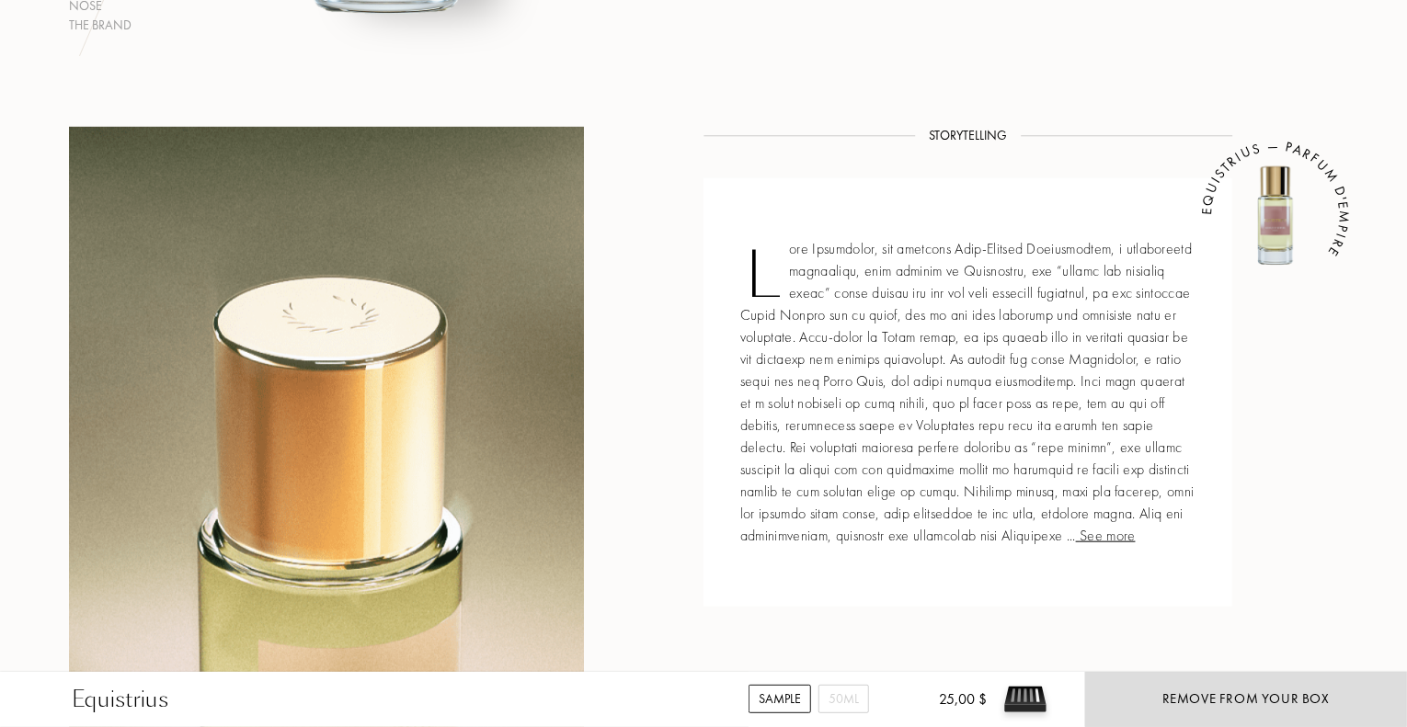
scroll to position [653, 0]
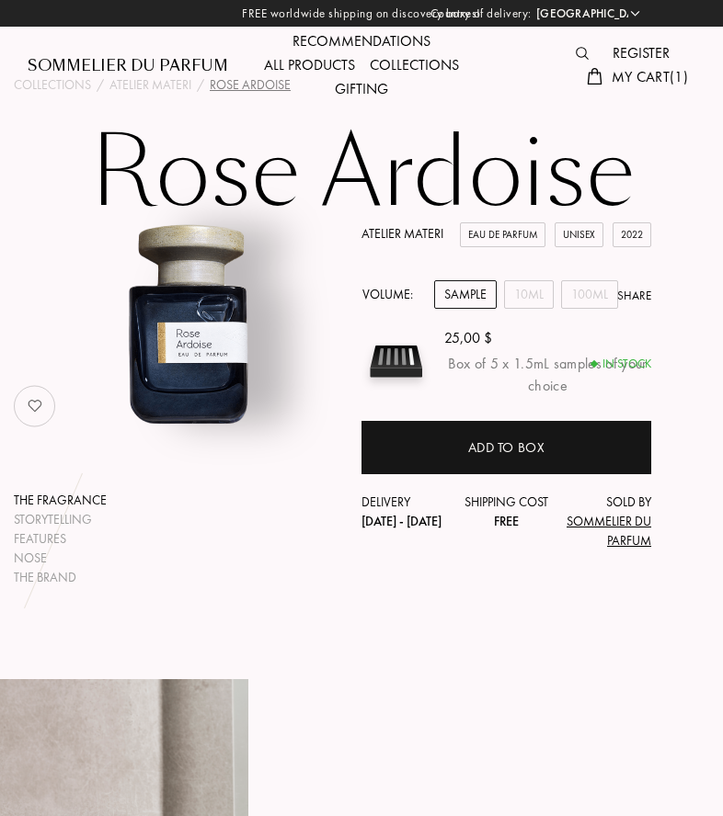
select select "NZ"
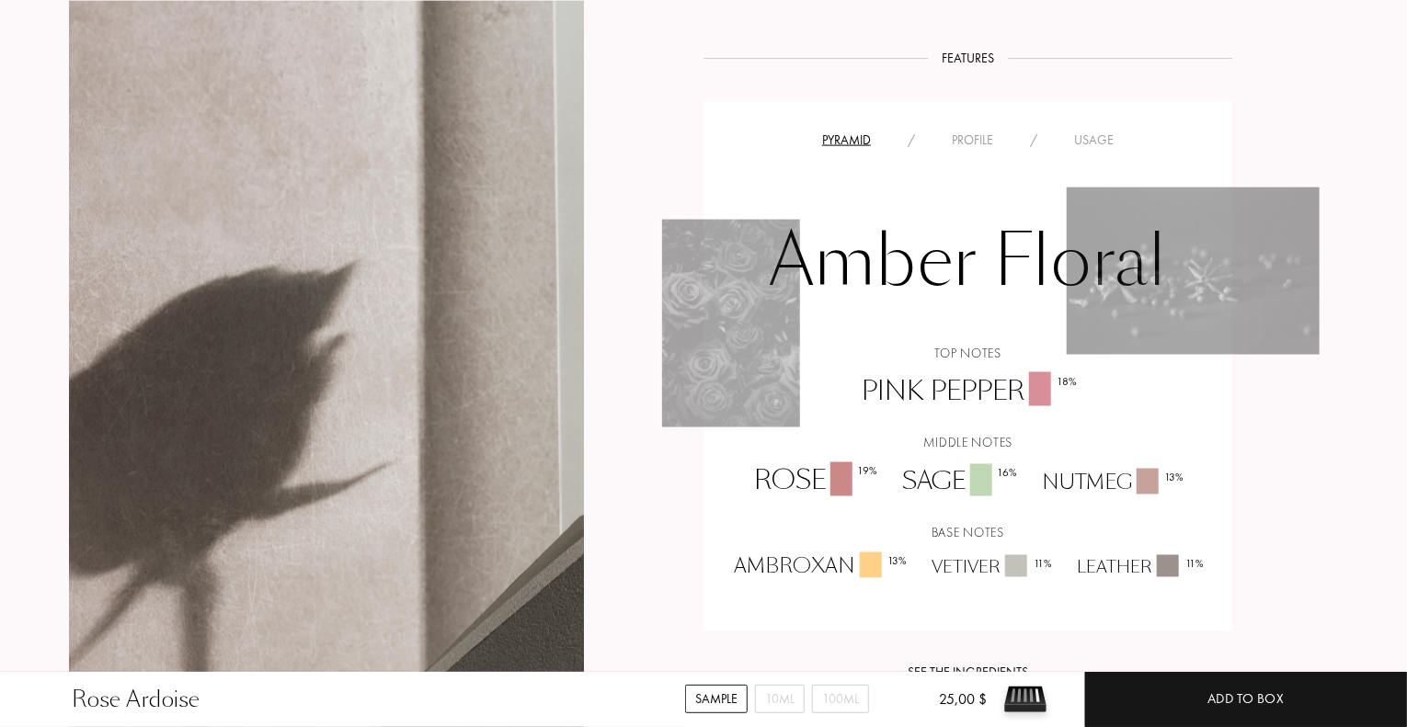
scroll to position [1320, 0]
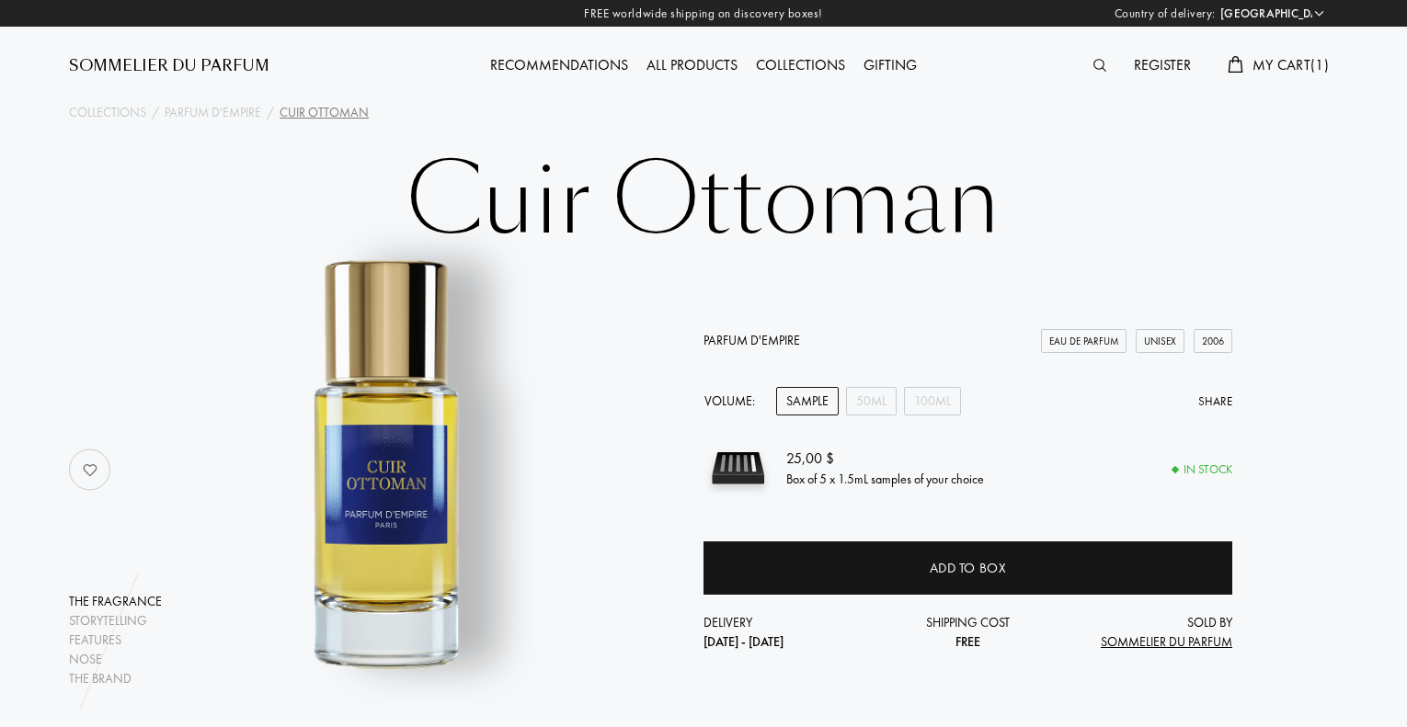
select select "NZ"
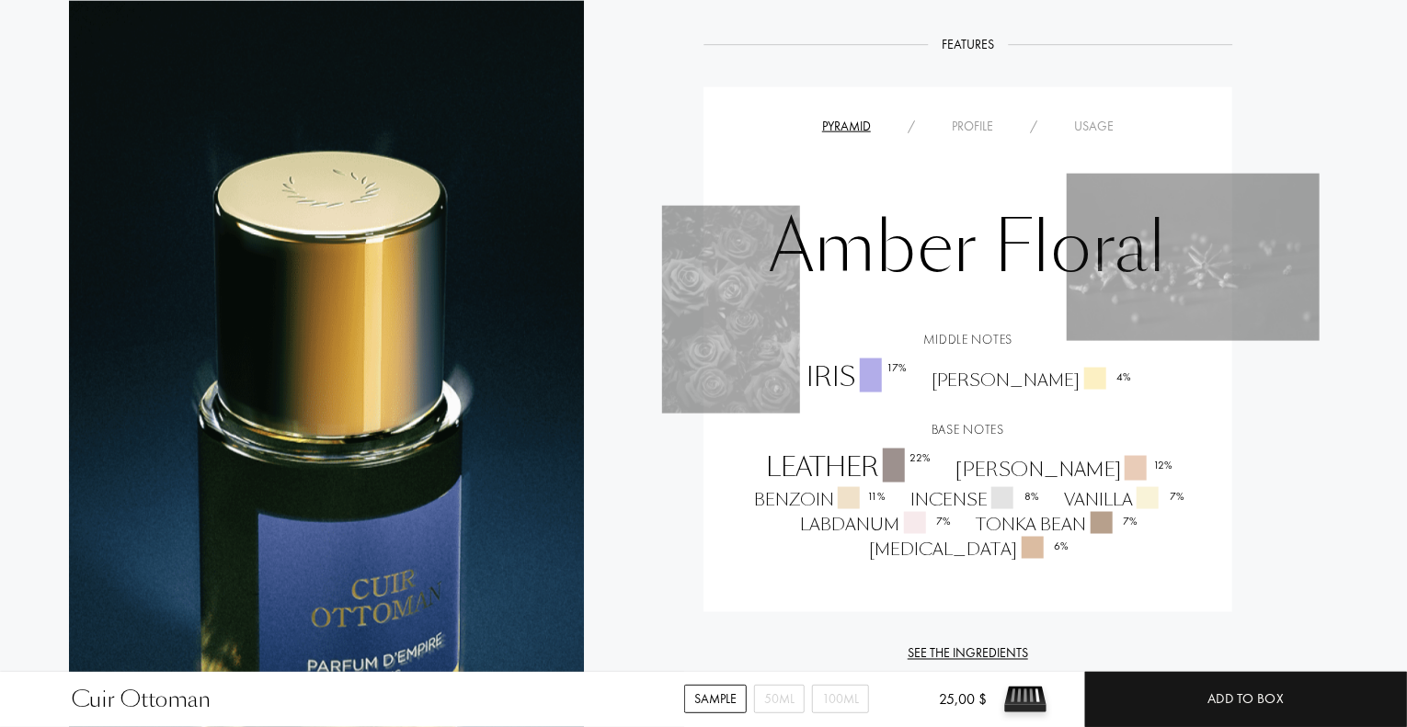
scroll to position [1180, 0]
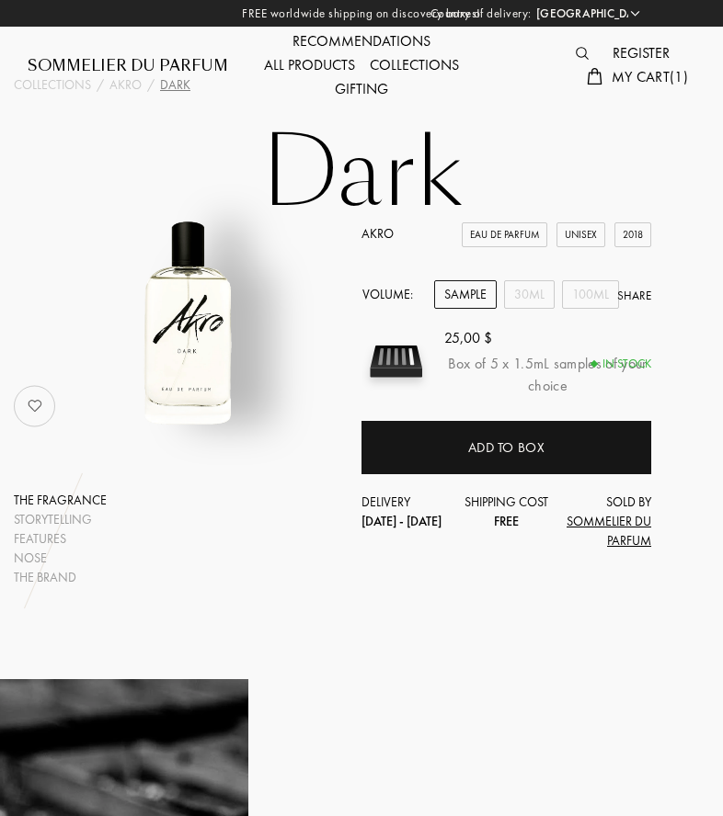
select select "NZ"
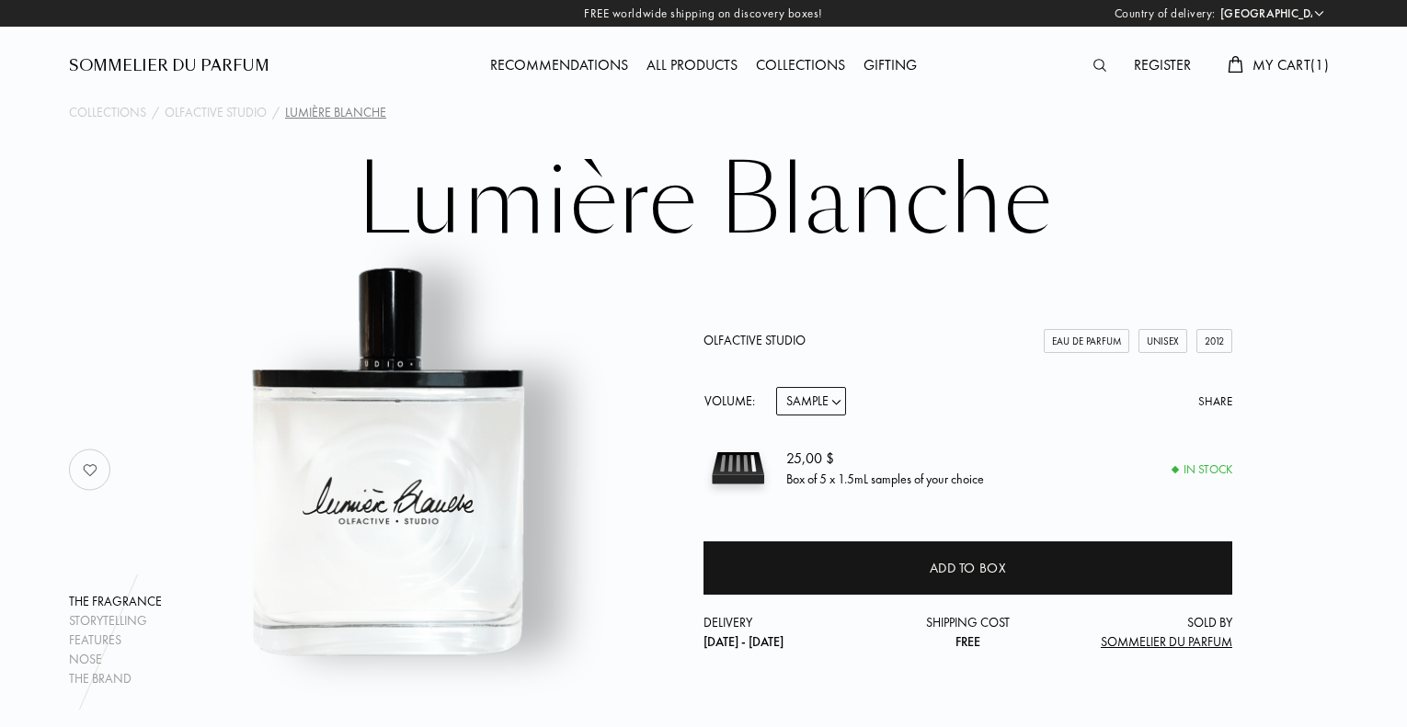
select select "NZ"
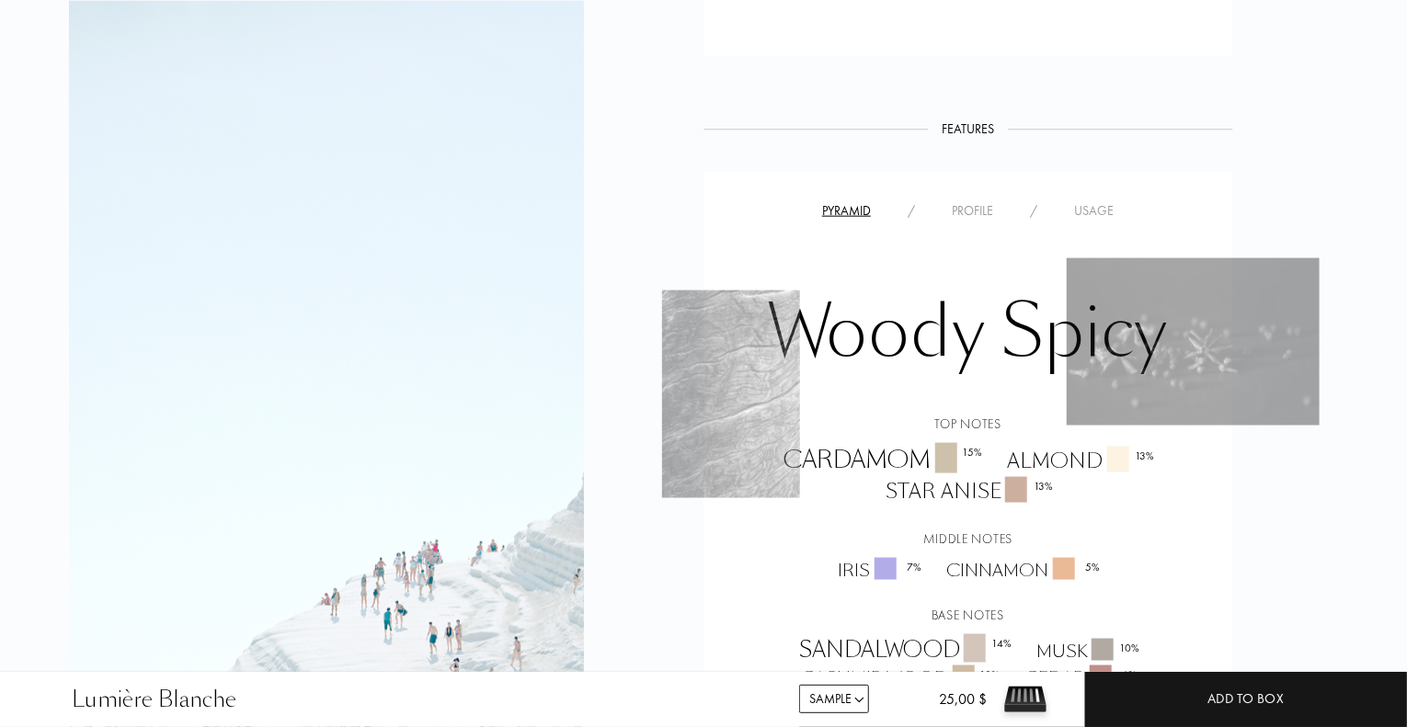
scroll to position [1074, 0]
